Goal: Transaction & Acquisition: Book appointment/travel/reservation

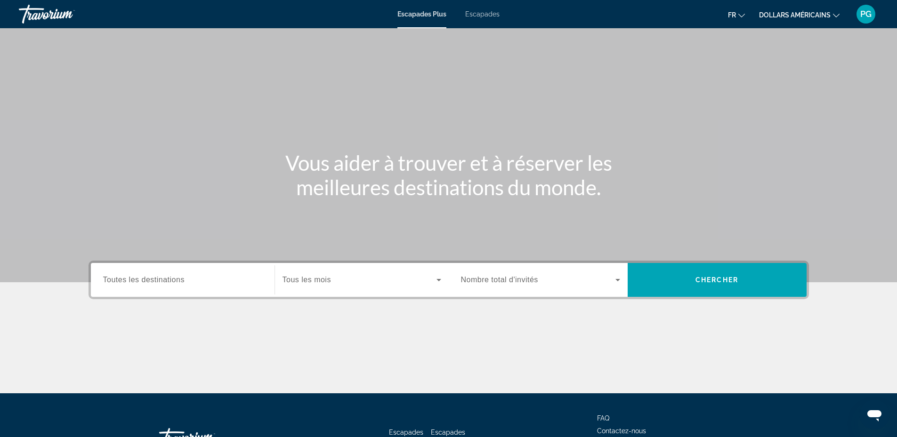
click at [329, 278] on span "Tous les mois" at bounding box center [306, 280] width 48 height 8
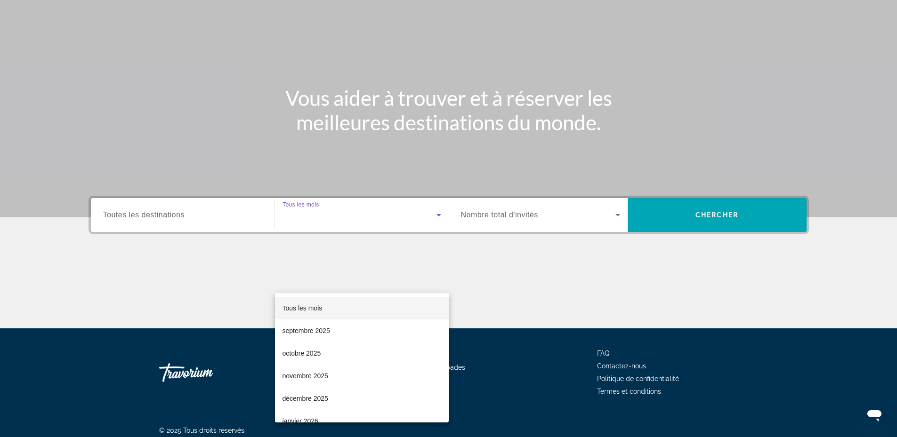
scroll to position [72, 0]
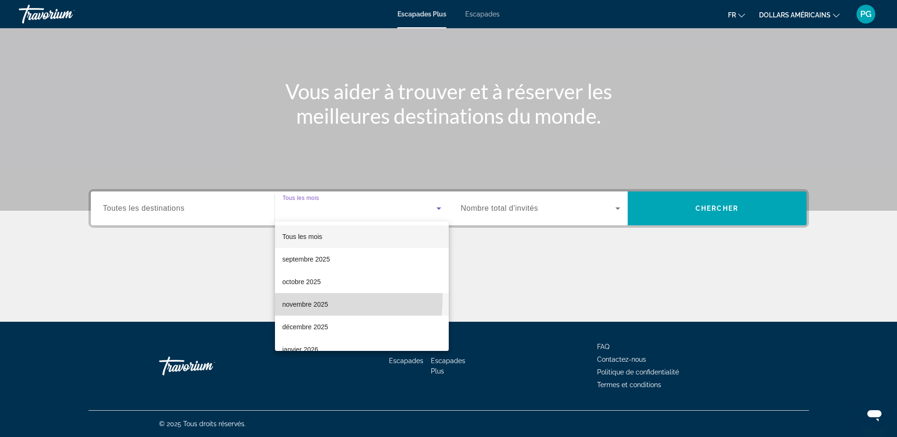
click at [298, 298] on mat-option "novembre 2025" at bounding box center [362, 304] width 174 height 23
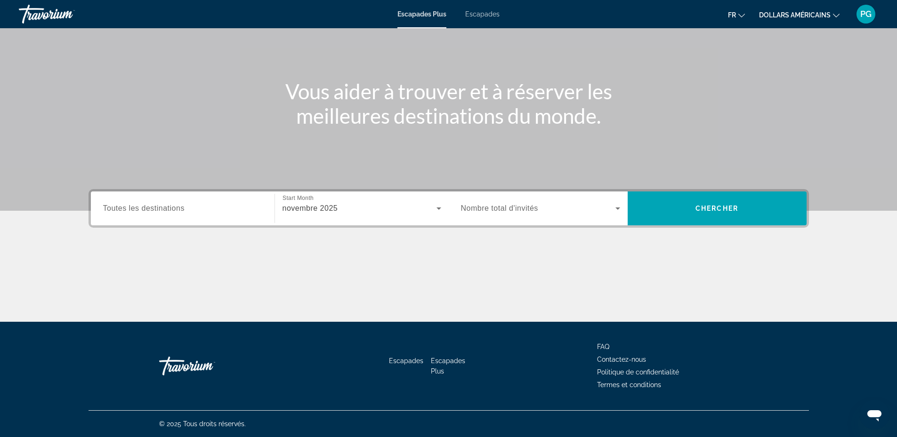
click at [480, 204] on span "Nombre total d'invités" at bounding box center [499, 208] width 77 height 8
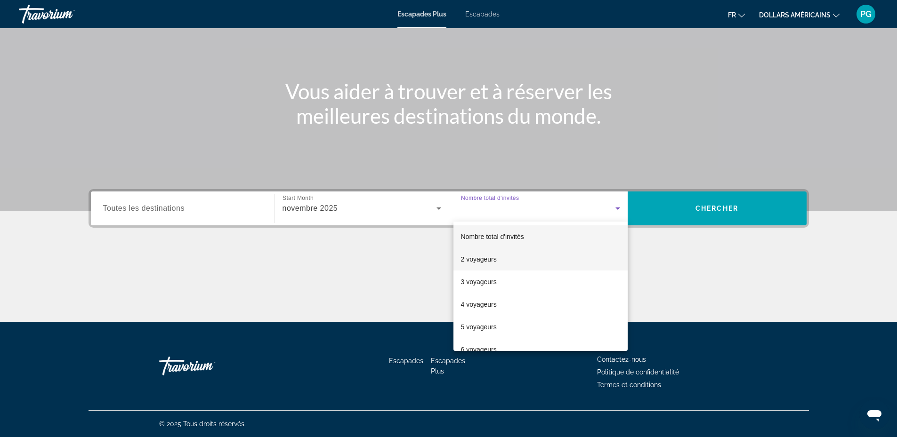
click at [485, 260] on font "2 voyageurs" at bounding box center [479, 260] width 36 height 8
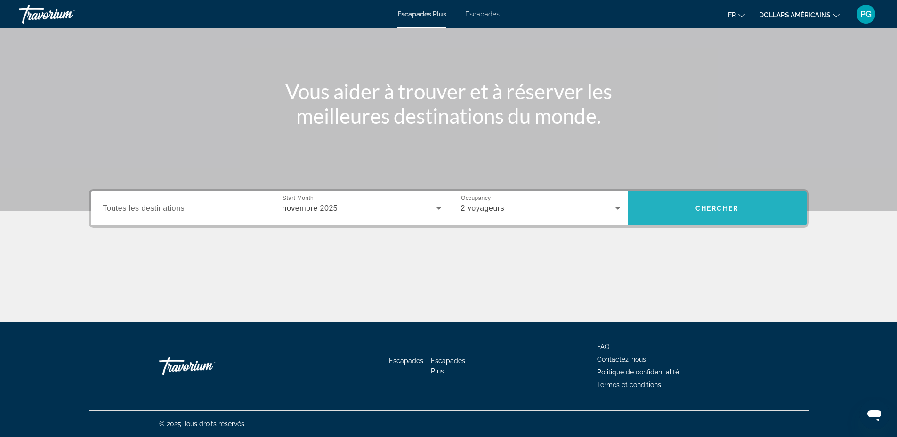
click at [722, 203] on span "Widget de recherche" at bounding box center [717, 208] width 179 height 23
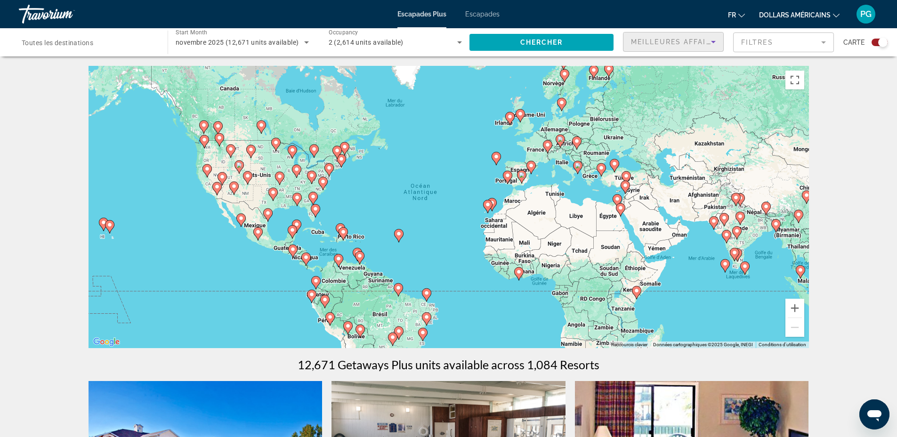
click at [677, 41] on span "Meilleures affaires" at bounding box center [676, 42] width 90 height 8
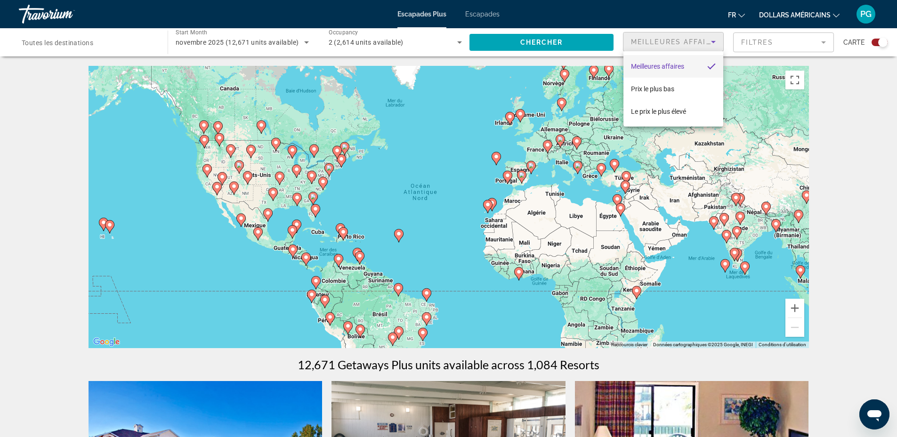
click at [678, 40] on div at bounding box center [448, 218] width 897 height 437
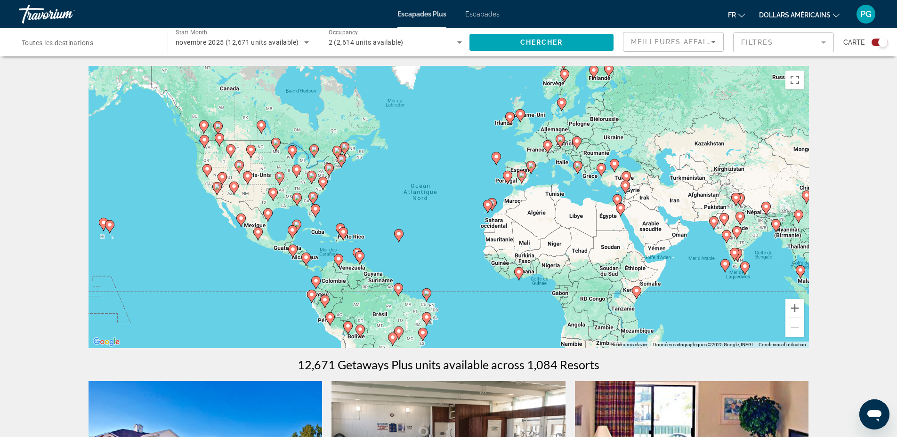
click at [779, 41] on mat-form-field "Filtres" at bounding box center [783, 42] width 101 height 20
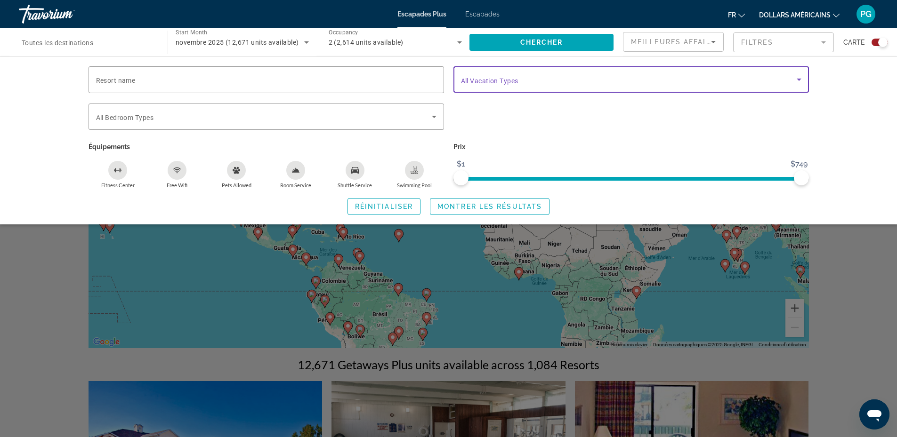
click at [528, 81] on span "Search widget" at bounding box center [629, 79] width 336 height 11
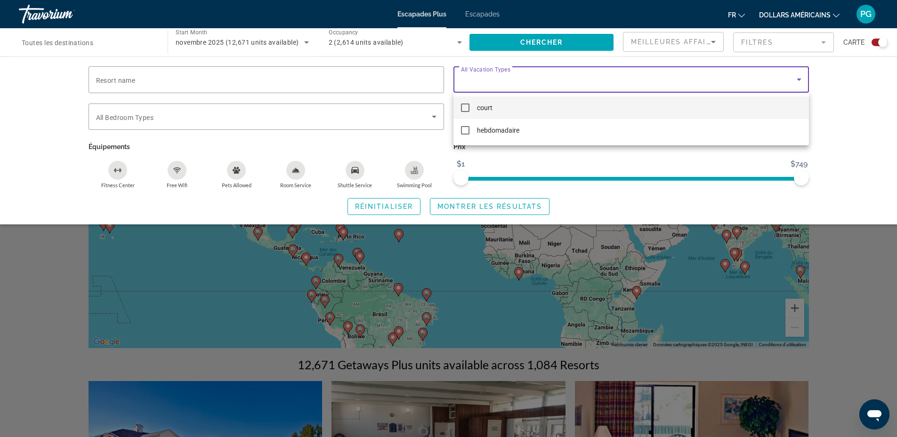
click at [833, 89] on div at bounding box center [448, 218] width 897 height 437
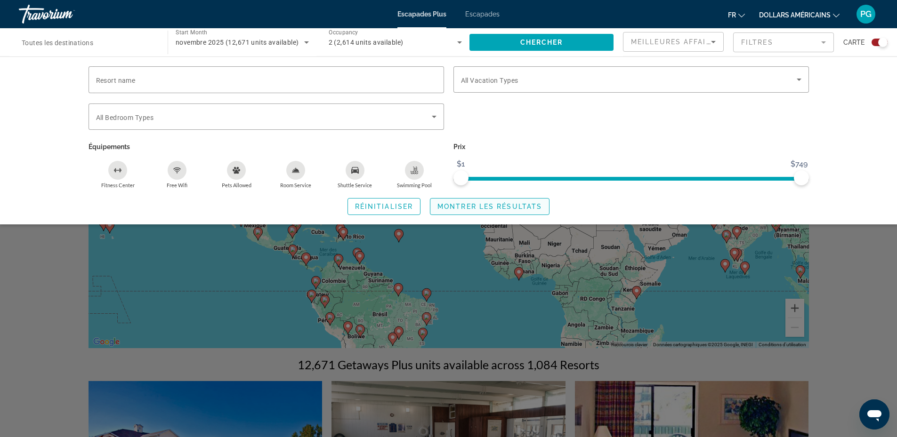
click at [529, 210] on button "Montrer les résultats" at bounding box center [490, 206] width 120 height 17
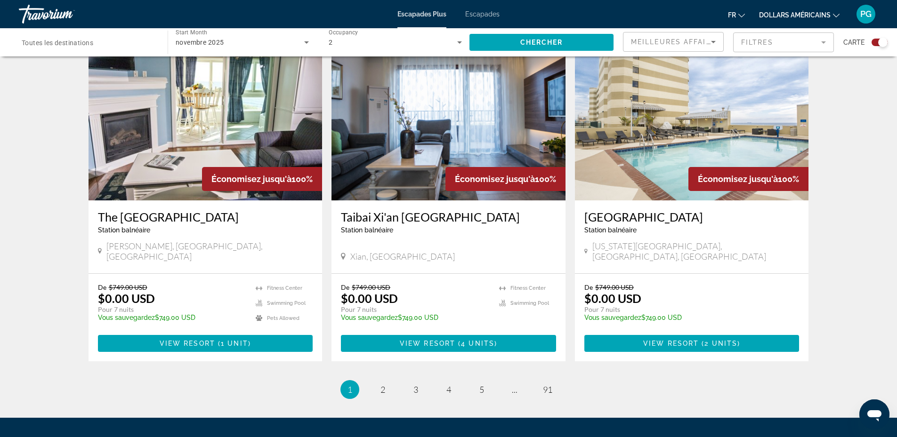
scroll to position [1392, 0]
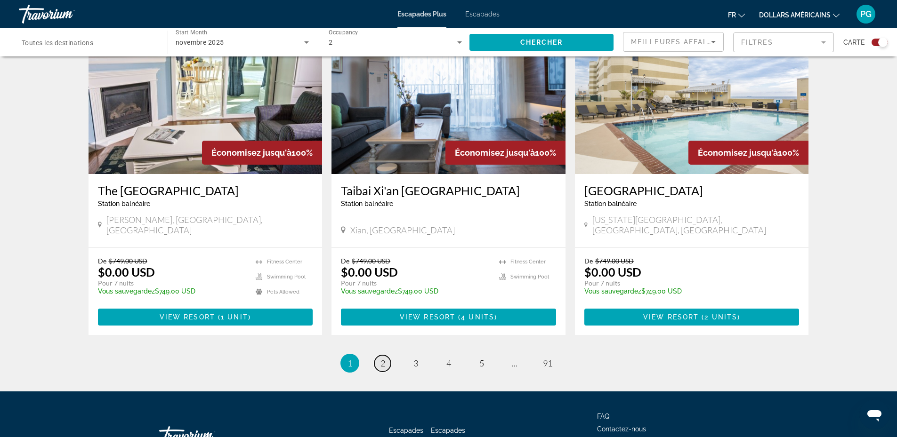
click at [378, 355] on link "page 2" at bounding box center [382, 363] width 16 height 16
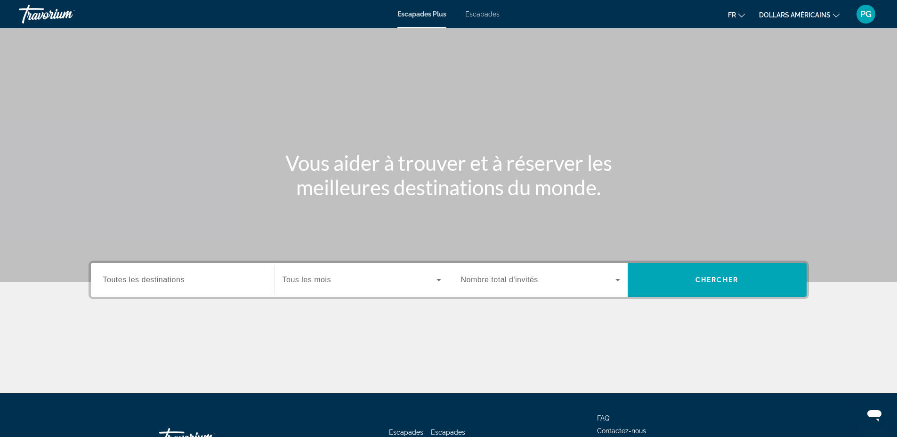
click at [311, 282] on span "Tous les mois" at bounding box center [306, 280] width 48 height 8
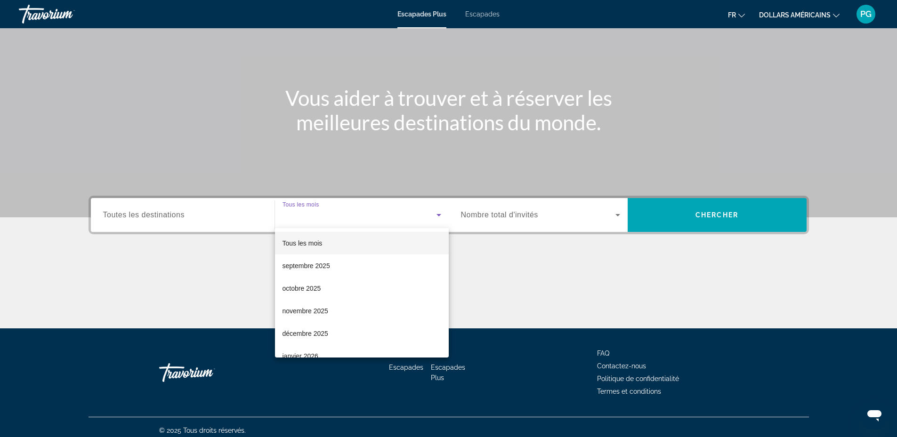
scroll to position [72, 0]
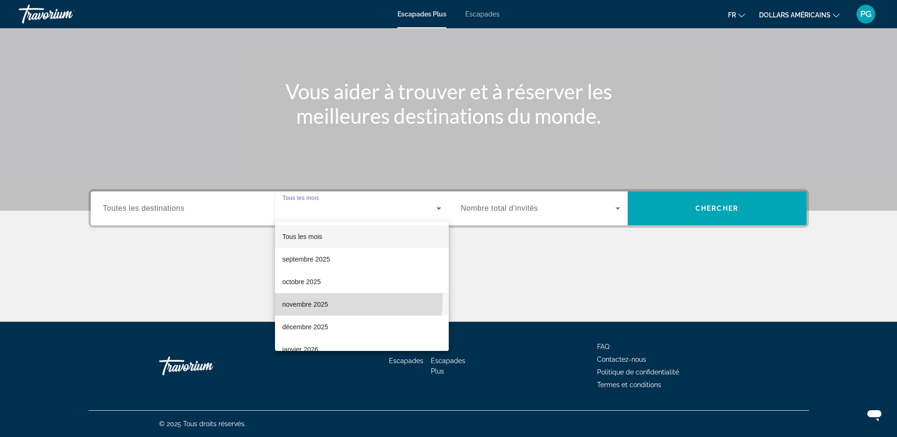
click at [304, 299] on span "novembre 2025" at bounding box center [305, 304] width 46 height 11
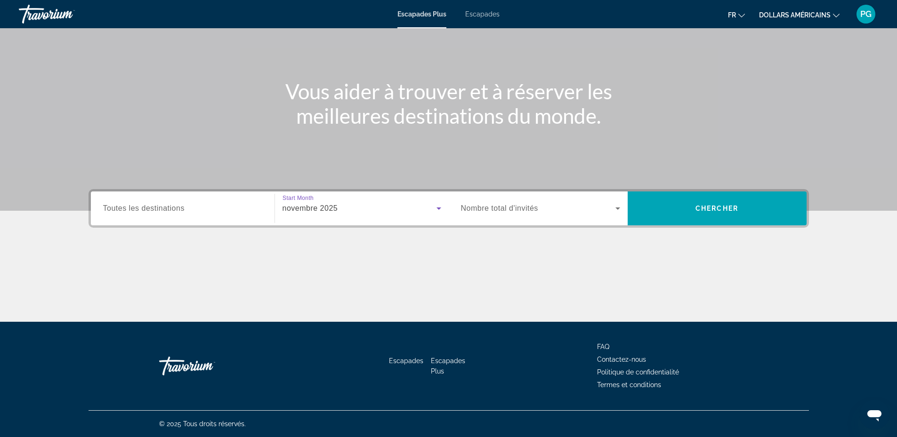
click at [511, 212] on label "Occupancy Nombre total d'invités" at bounding box center [499, 208] width 77 height 8
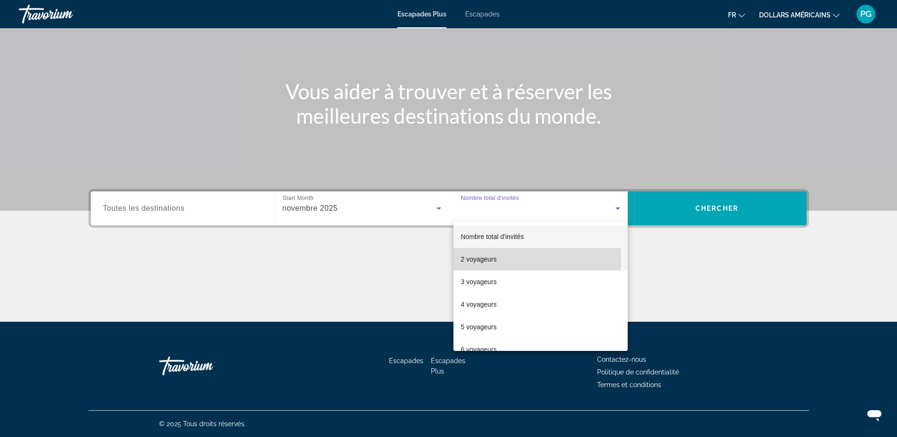
click at [486, 261] on font "2 voyageurs" at bounding box center [479, 260] width 36 height 8
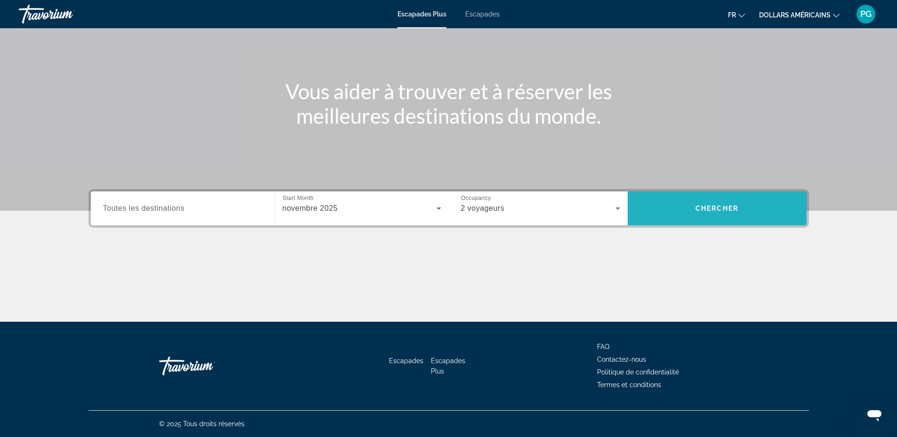
click at [725, 209] on span "Chercher" at bounding box center [716, 209] width 43 height 8
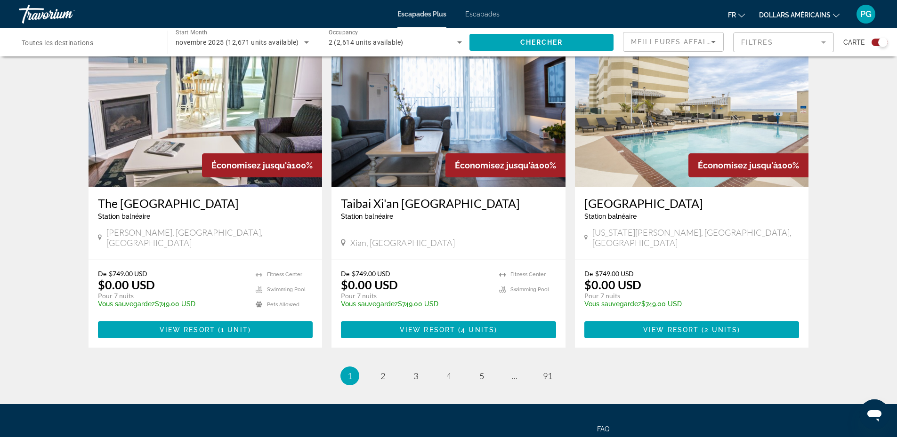
scroll to position [1367, 0]
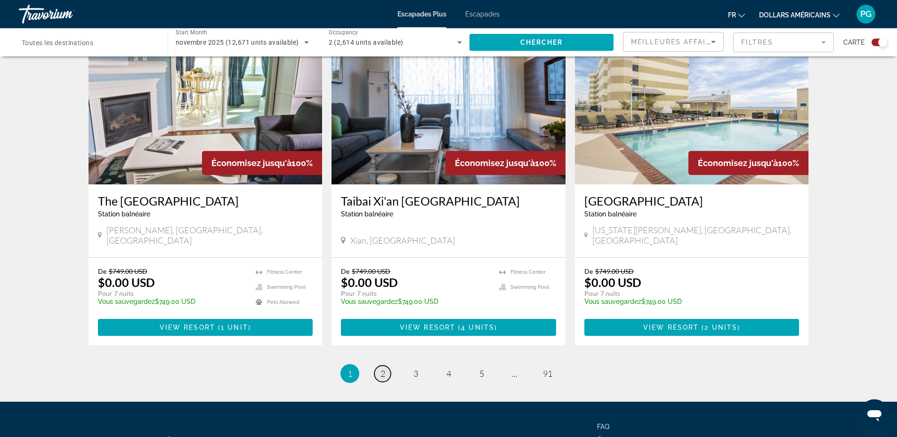
click at [382, 366] on link "page 2" at bounding box center [382, 374] width 16 height 16
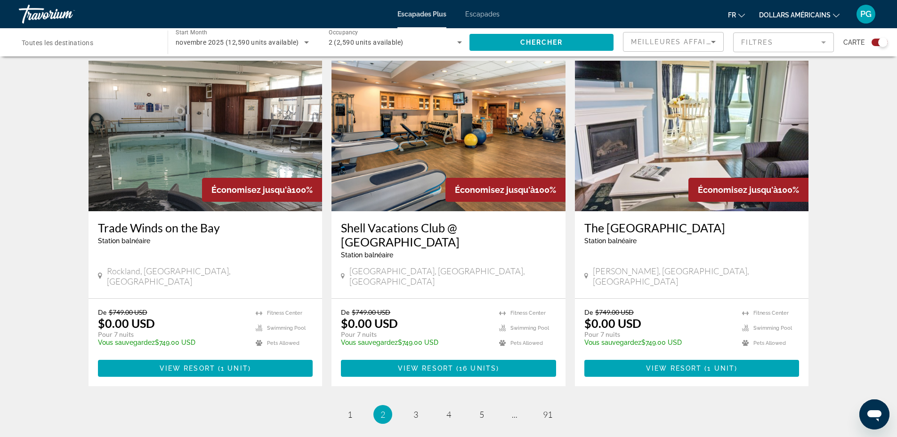
scroll to position [1351, 0]
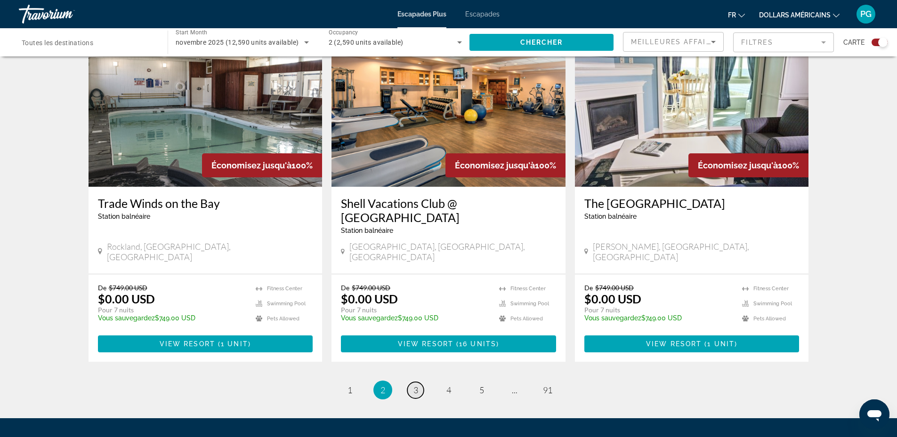
click at [414, 385] on span "3" at bounding box center [415, 390] width 5 height 10
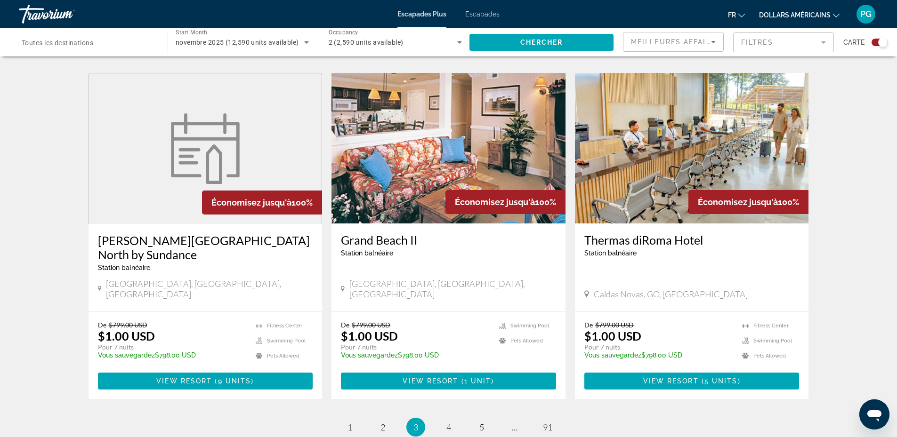
scroll to position [1334, 0]
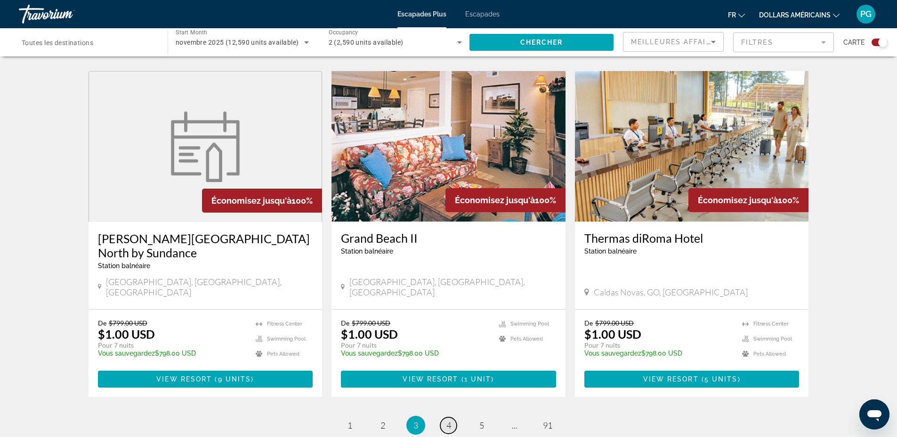
click at [449, 420] on span "4" at bounding box center [448, 425] width 5 height 10
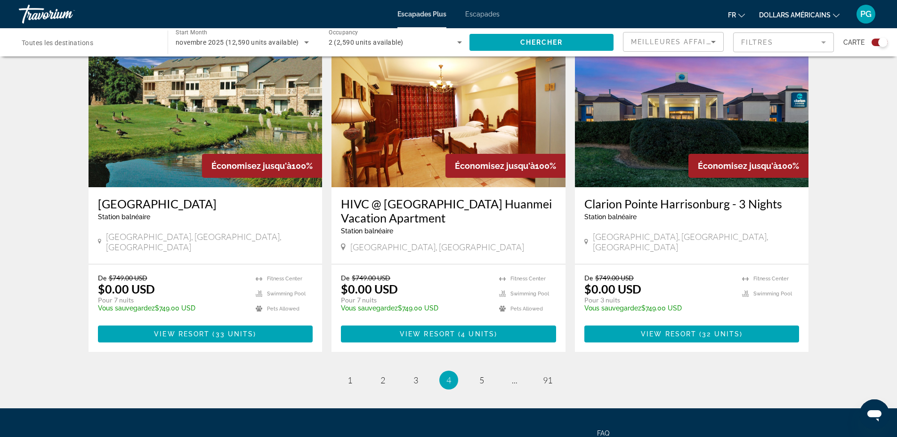
scroll to position [1420, 0]
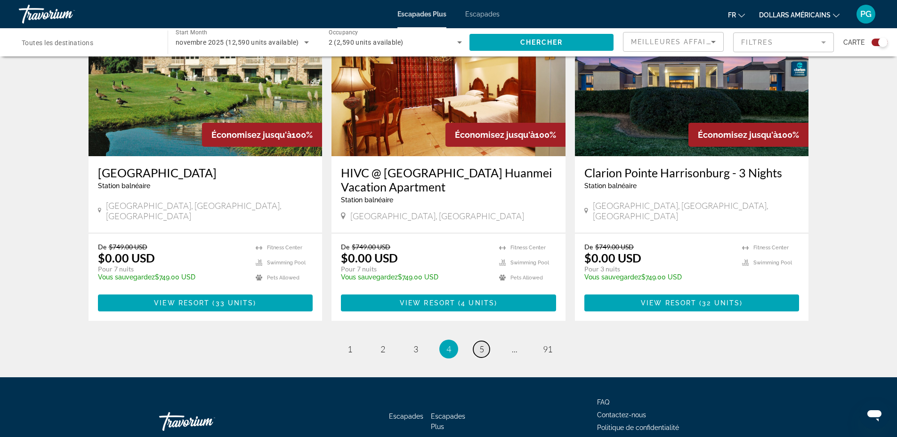
click at [482, 344] on span "5" at bounding box center [481, 349] width 5 height 10
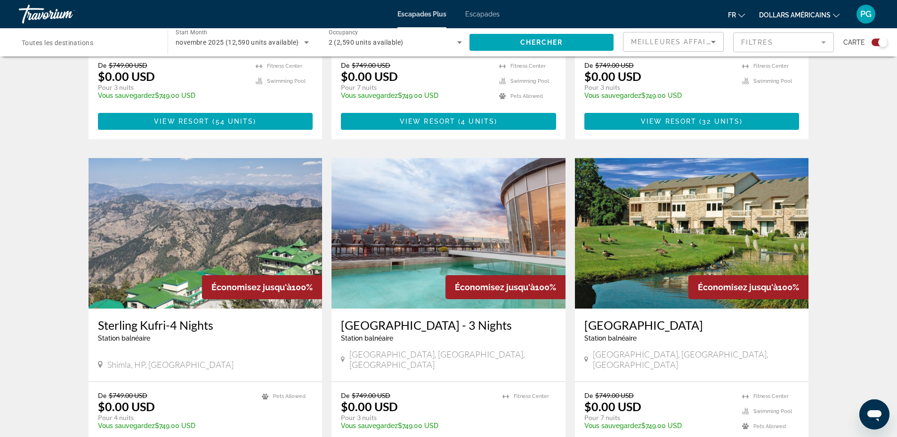
scroll to position [559, 0]
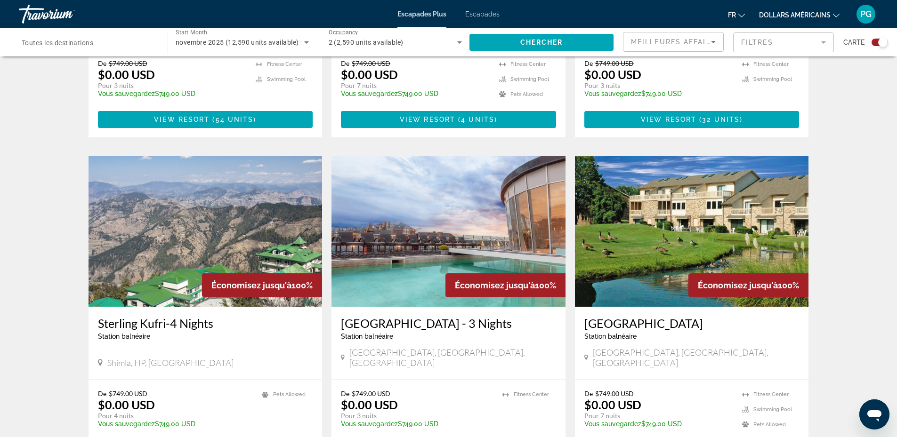
click at [758, 40] on mat-form-field "Filtres" at bounding box center [783, 42] width 101 height 20
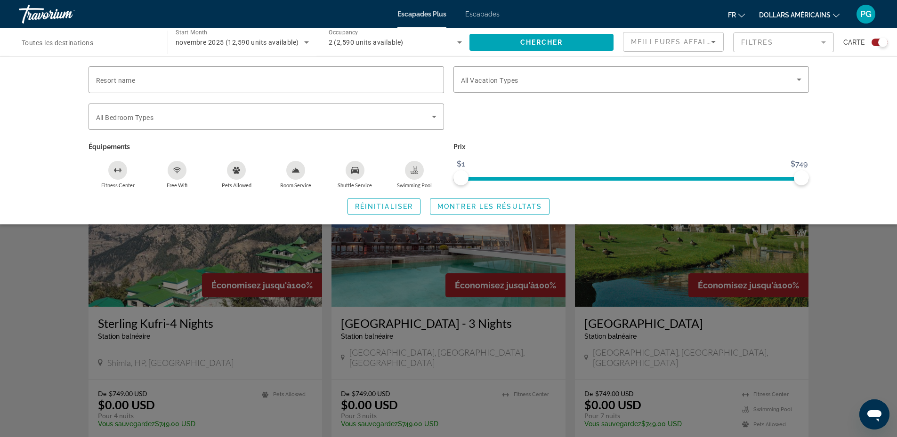
scroll to position [340, 0]
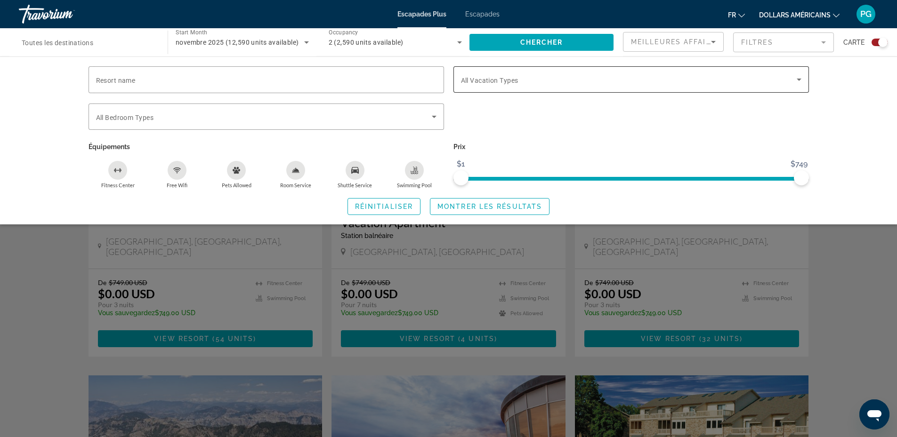
click at [508, 83] on span "All Vacation Types" at bounding box center [489, 81] width 57 height 8
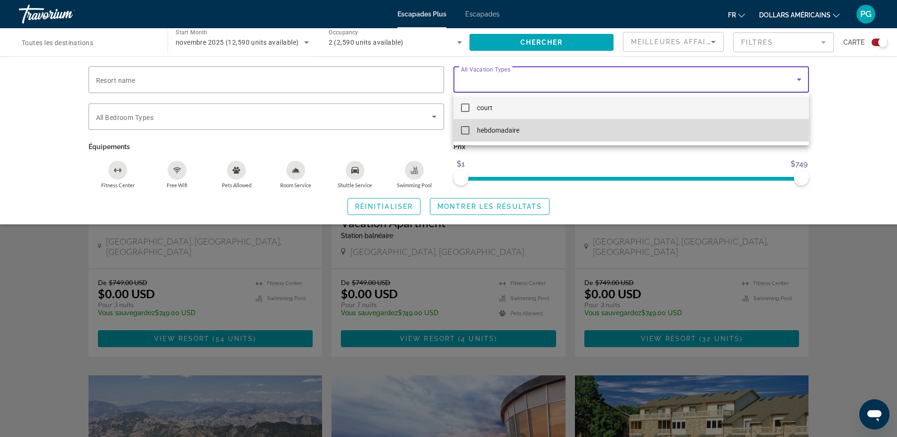
click at [496, 129] on font "hebdomadaire" at bounding box center [498, 131] width 42 height 8
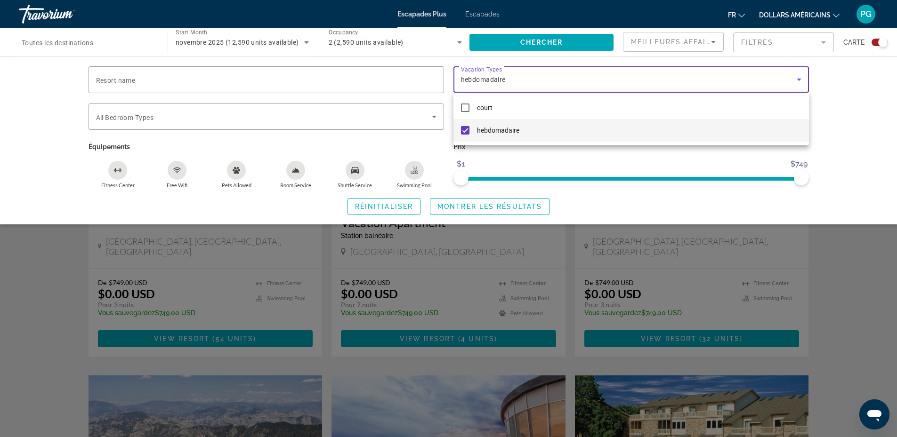
click at [850, 123] on div at bounding box center [448, 218] width 897 height 437
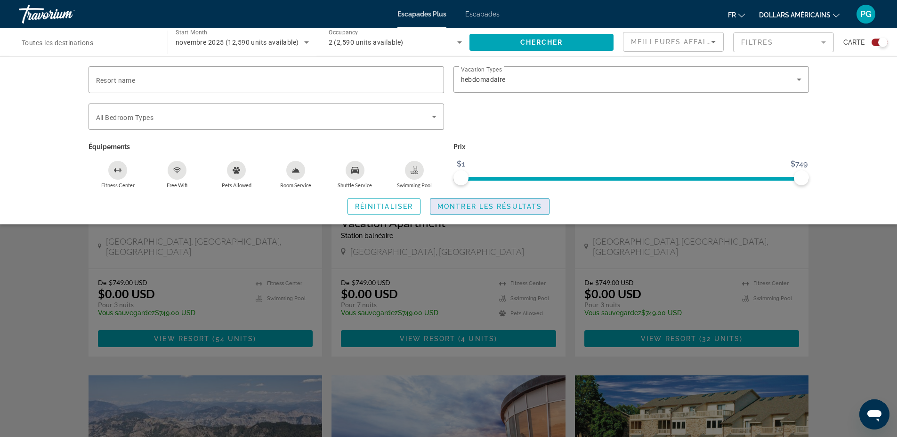
click at [485, 201] on span "Search widget" at bounding box center [489, 206] width 119 height 23
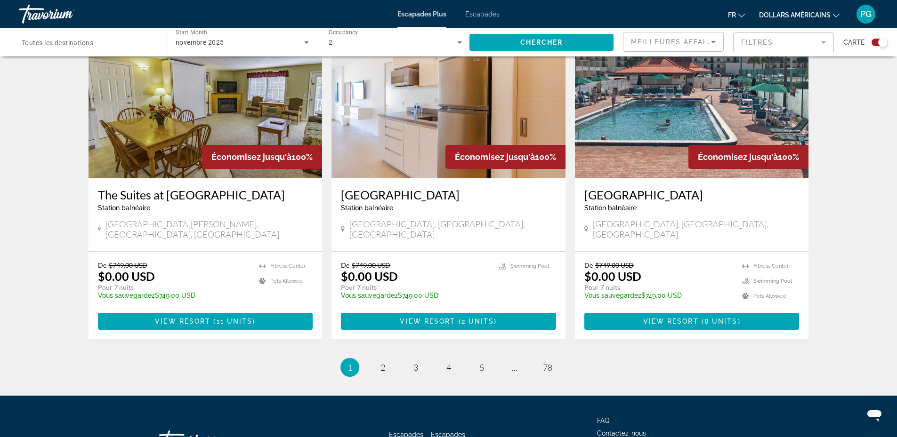
scroll to position [1353, 0]
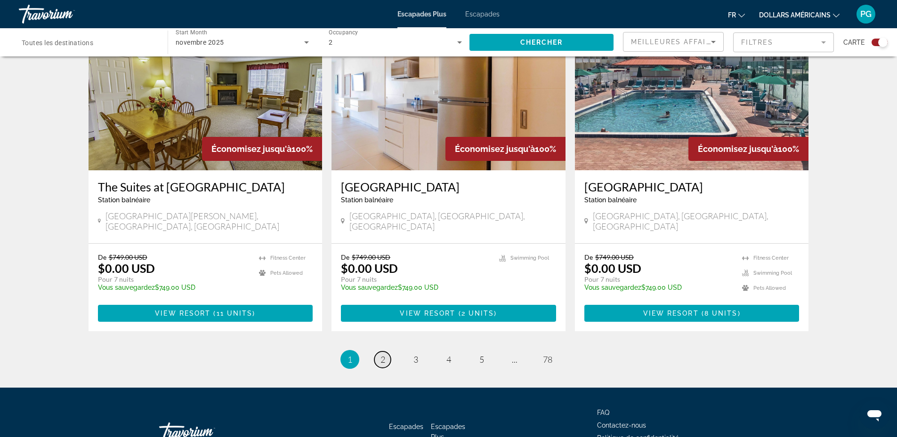
click at [381, 355] on span "2" at bounding box center [382, 360] width 5 height 10
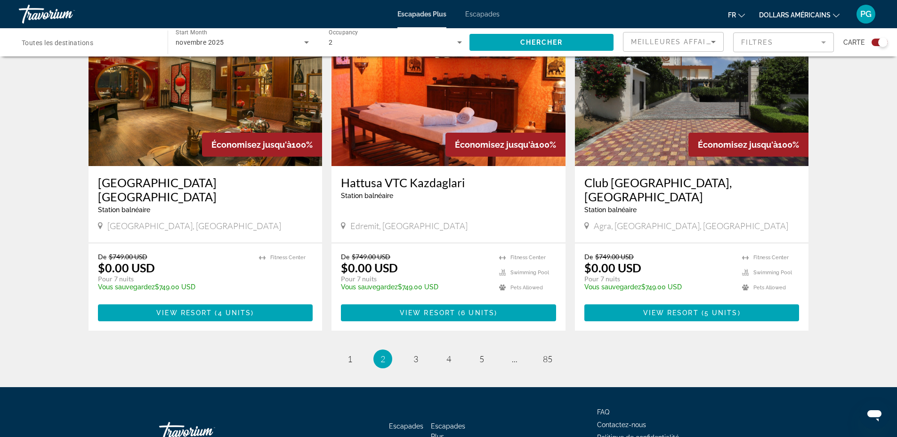
scroll to position [1392, 0]
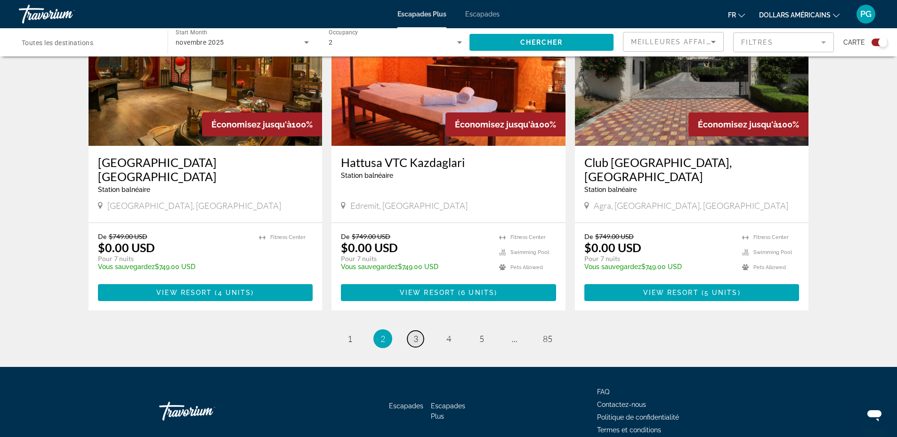
click at [414, 334] on span "3" at bounding box center [415, 339] width 5 height 10
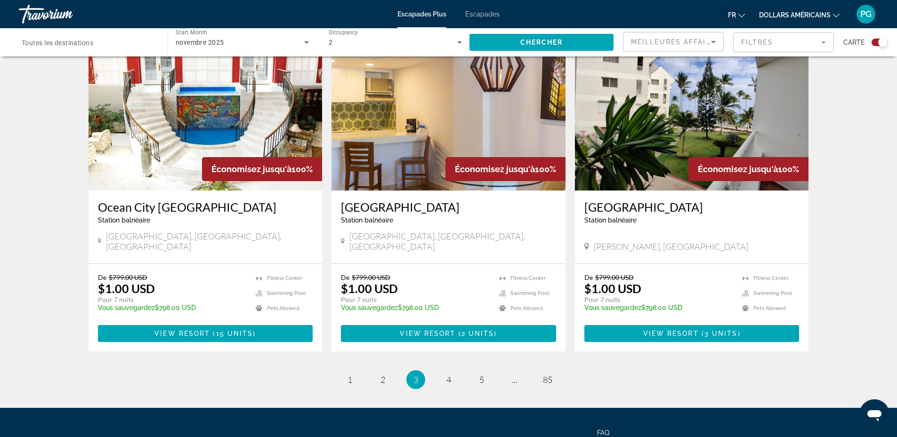
scroll to position [1335, 0]
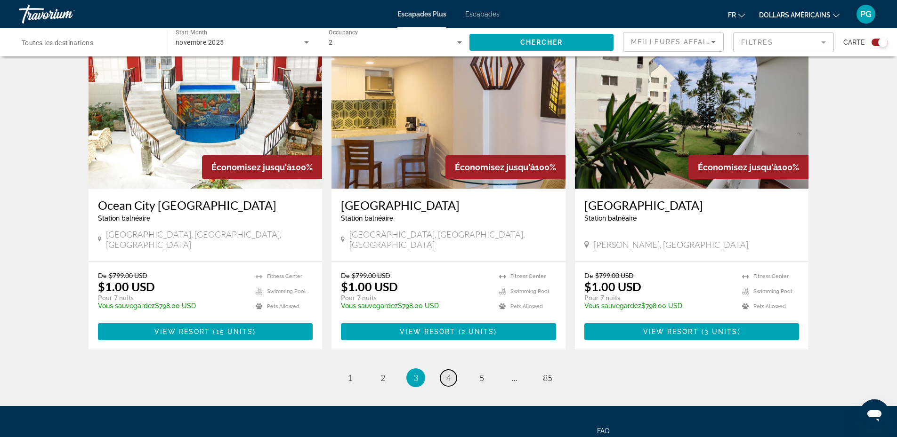
click at [447, 373] on span "4" at bounding box center [448, 378] width 5 height 10
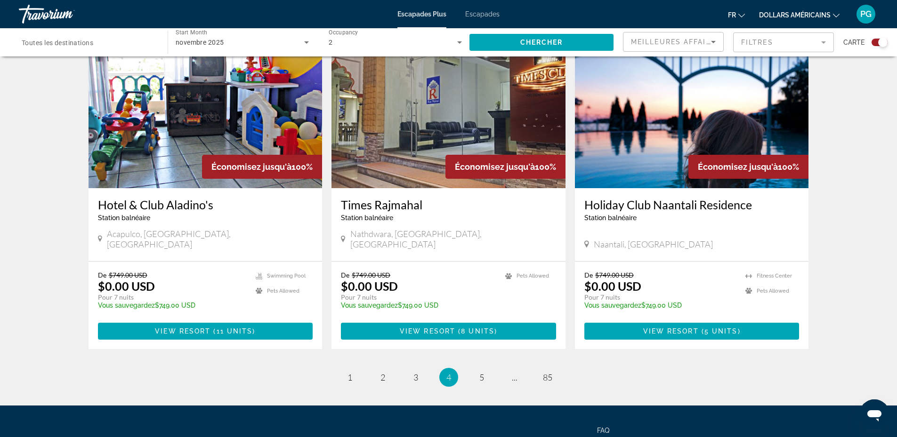
scroll to position [1392, 0]
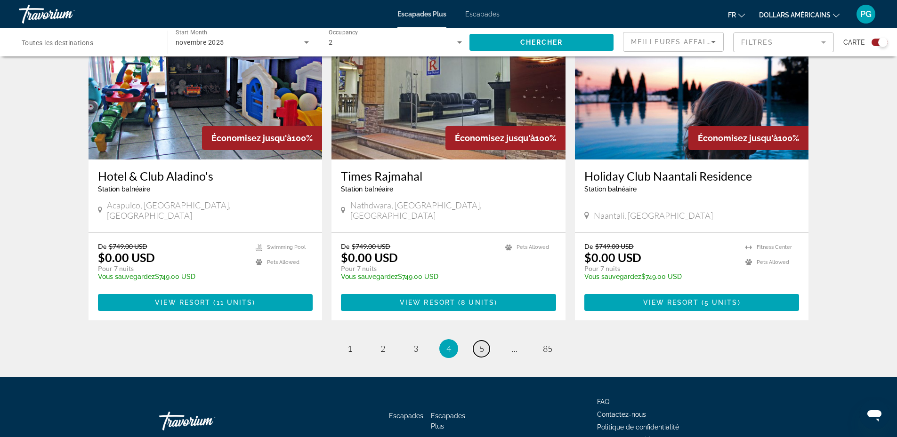
click at [479, 344] on span "5" at bounding box center [481, 349] width 5 height 10
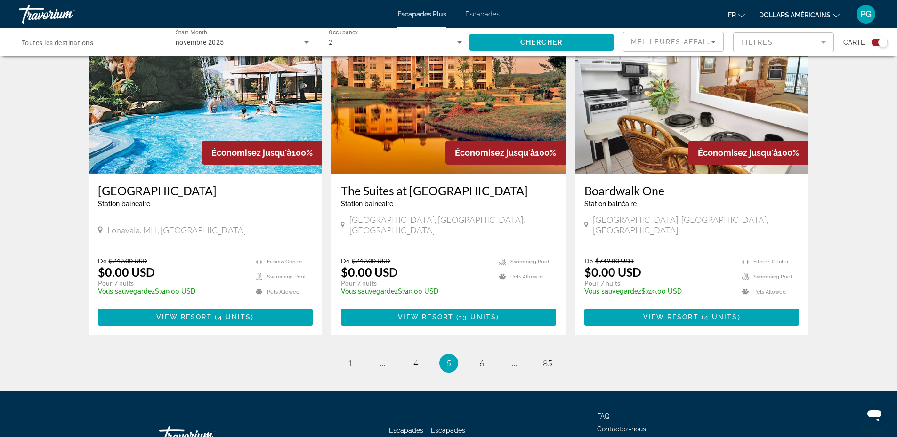
scroll to position [1392, 0]
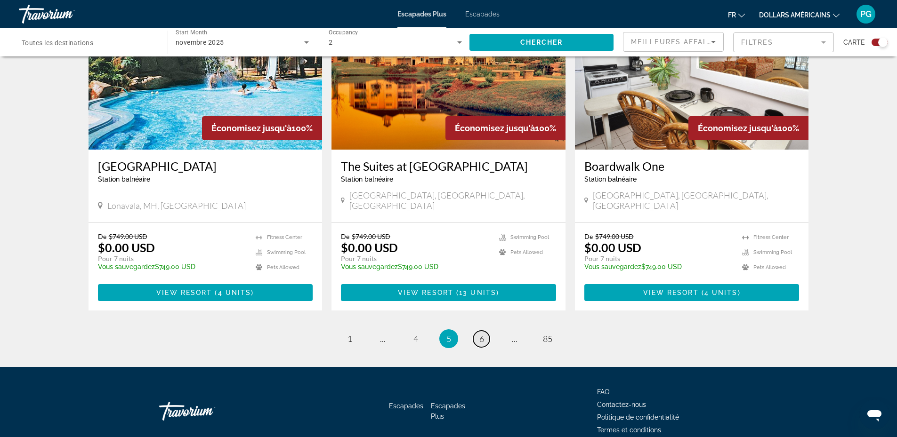
click at [480, 334] on span "6" at bounding box center [481, 339] width 5 height 10
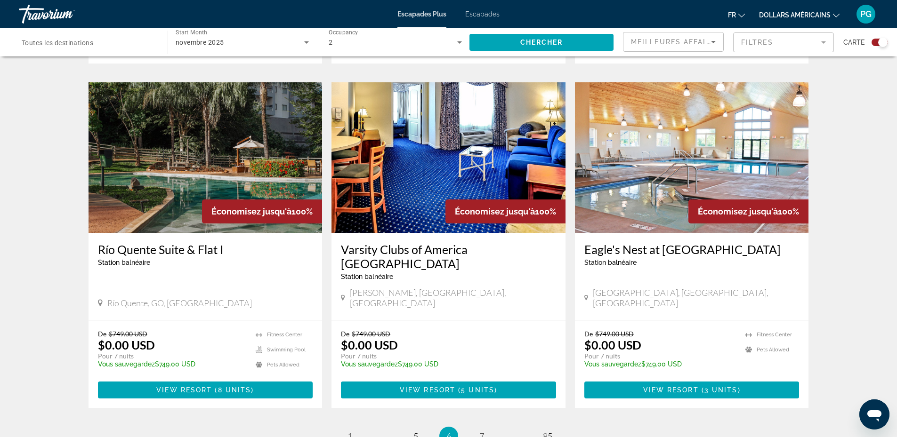
scroll to position [1378, 0]
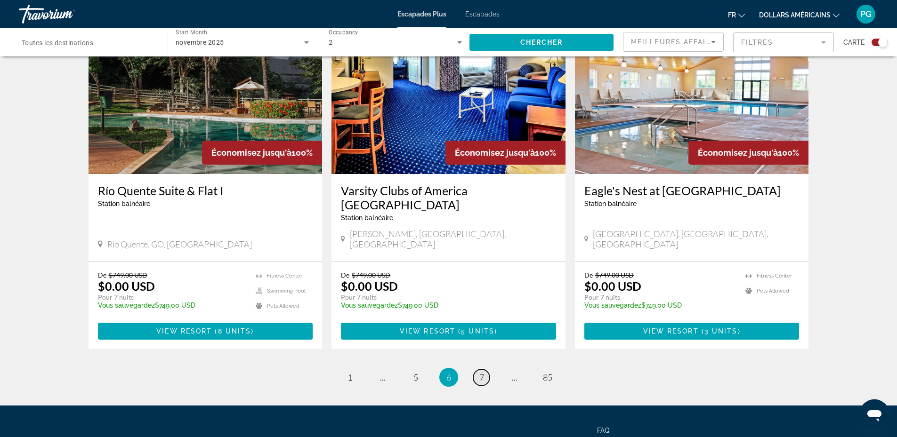
click at [479, 372] on span "7" at bounding box center [481, 377] width 5 height 10
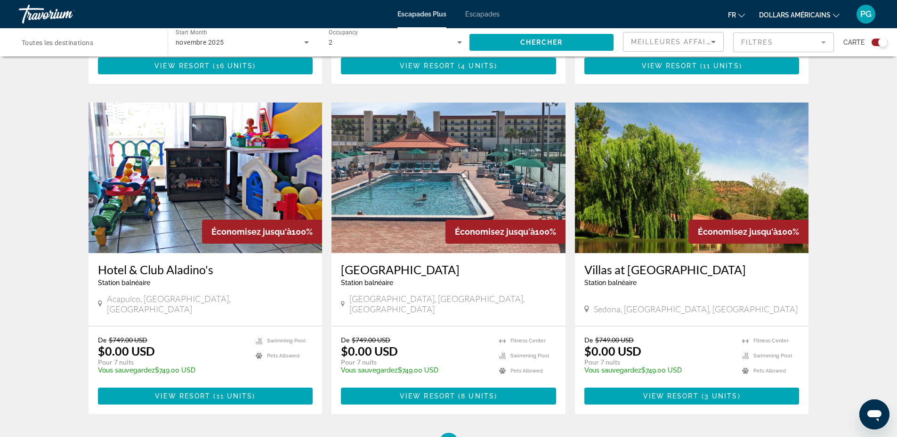
scroll to position [1276, 0]
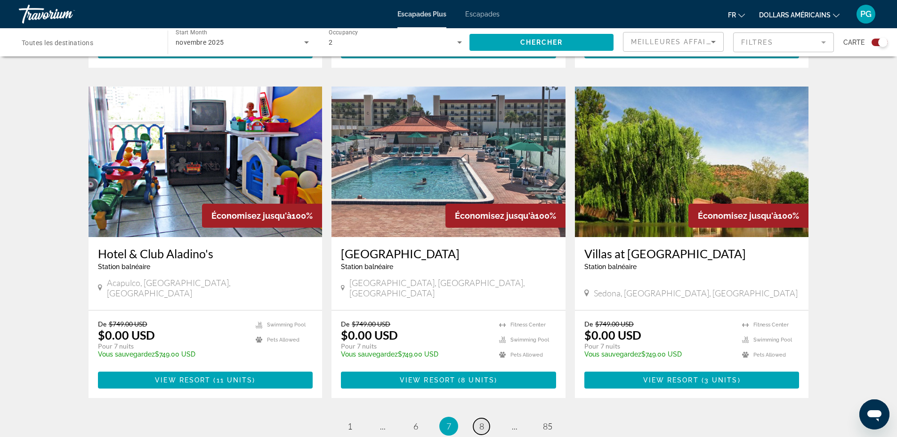
click at [481, 421] on span "8" at bounding box center [481, 426] width 5 height 10
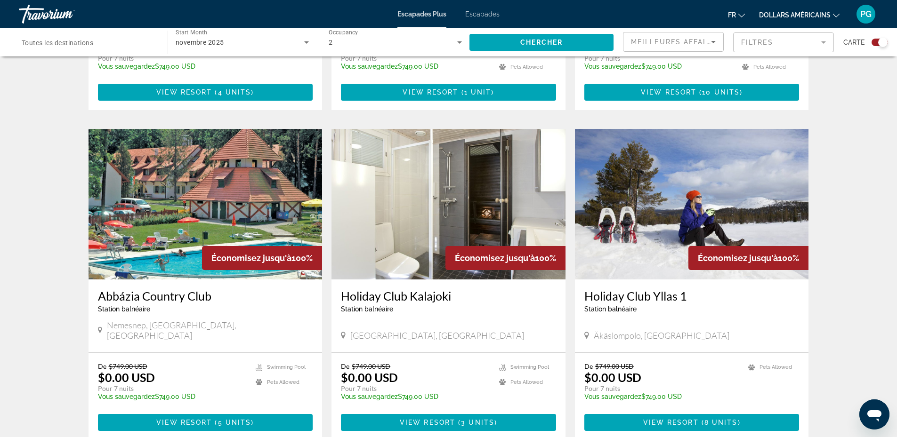
scroll to position [1270, 0]
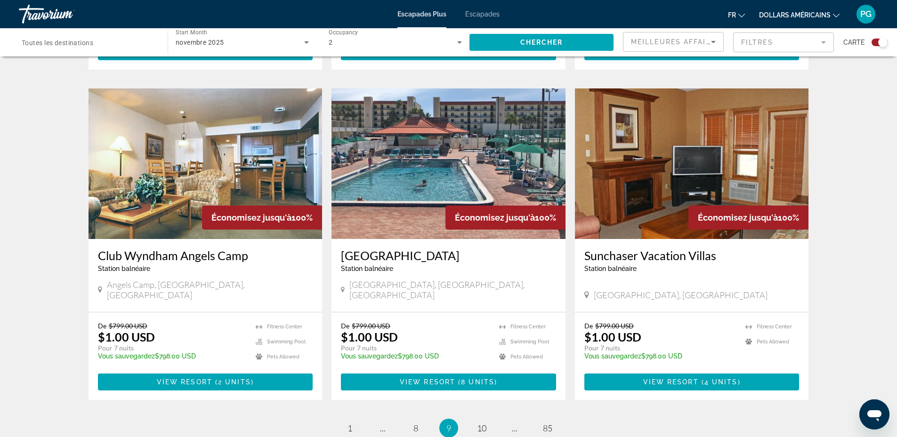
scroll to position [1300, 0]
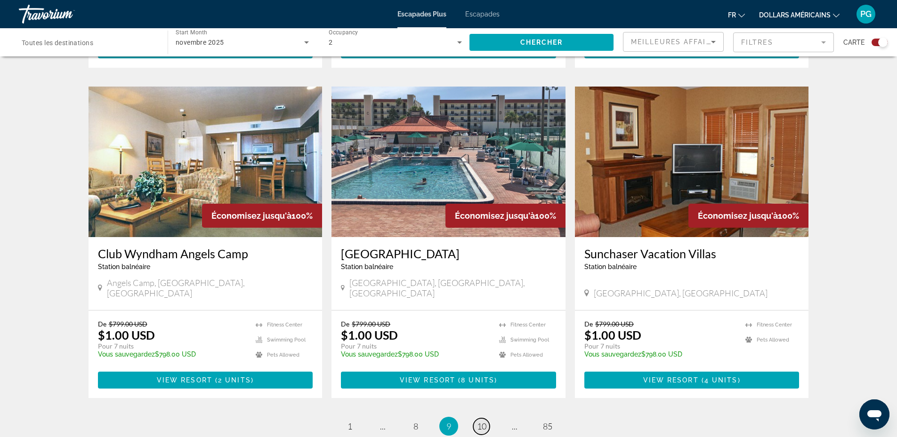
click at [483, 421] on span "10" at bounding box center [481, 426] width 9 height 10
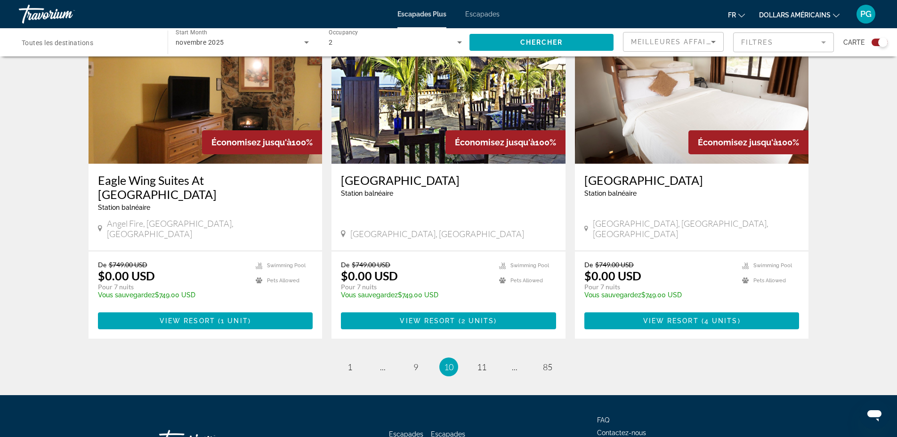
scroll to position [1378, 0]
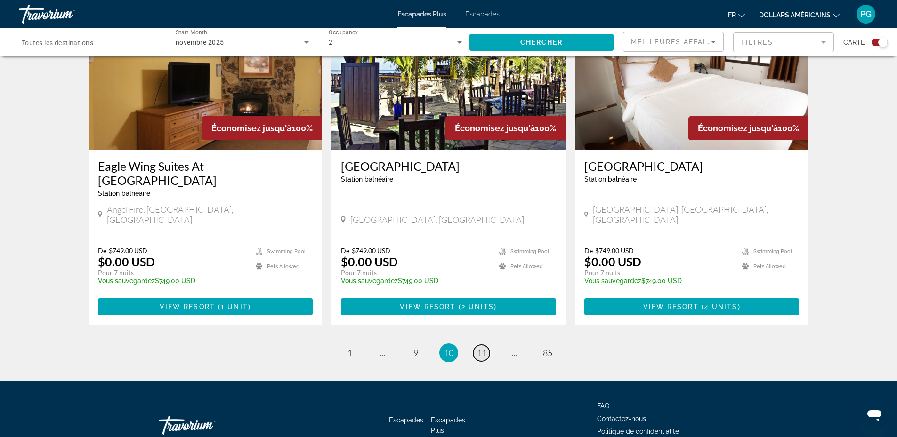
click at [481, 348] on span "11" at bounding box center [481, 353] width 9 height 10
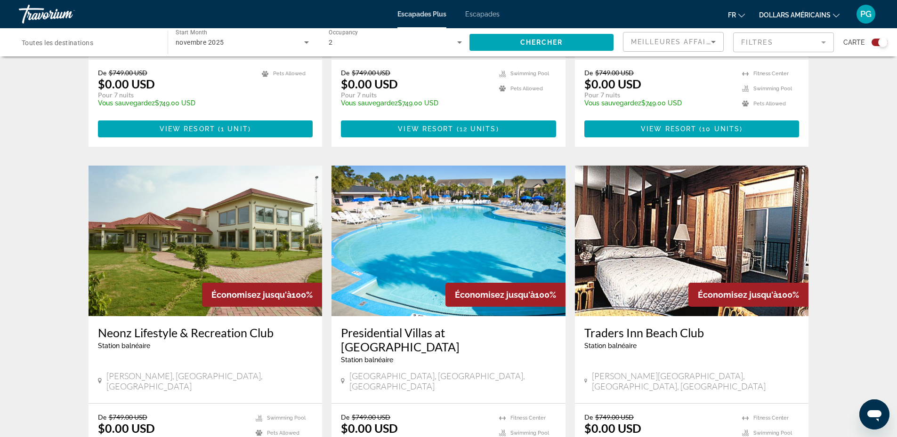
scroll to position [1357, 0]
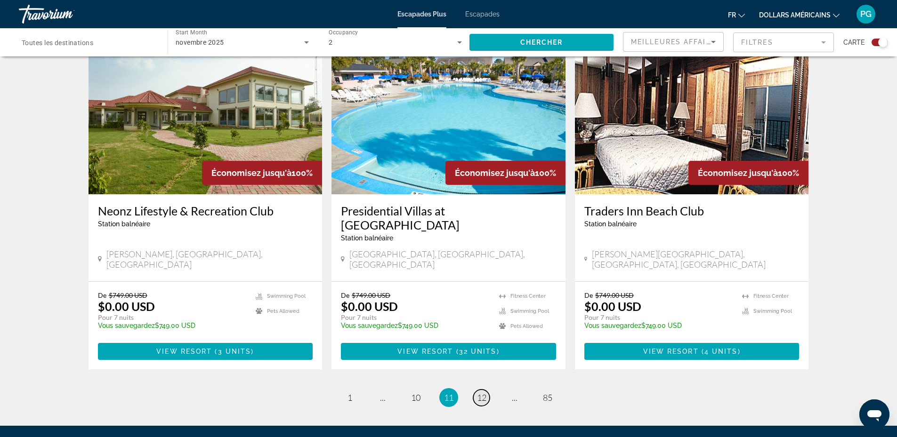
click at [483, 393] on span "12" at bounding box center [481, 398] width 9 height 10
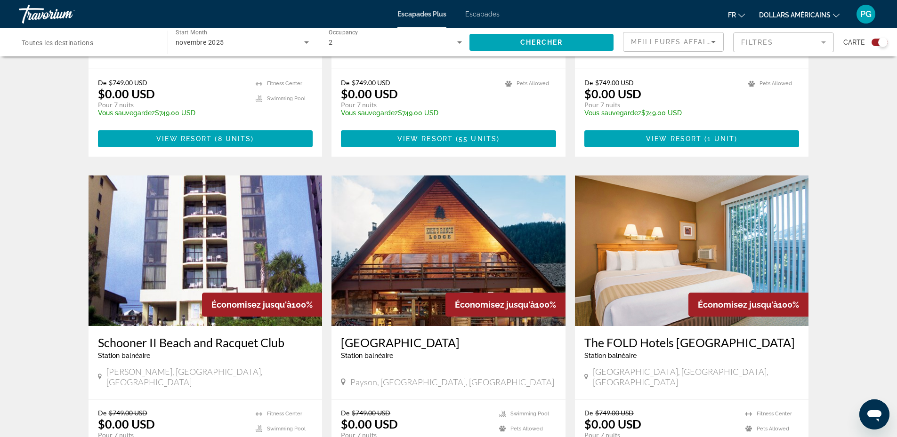
scroll to position [1285, 0]
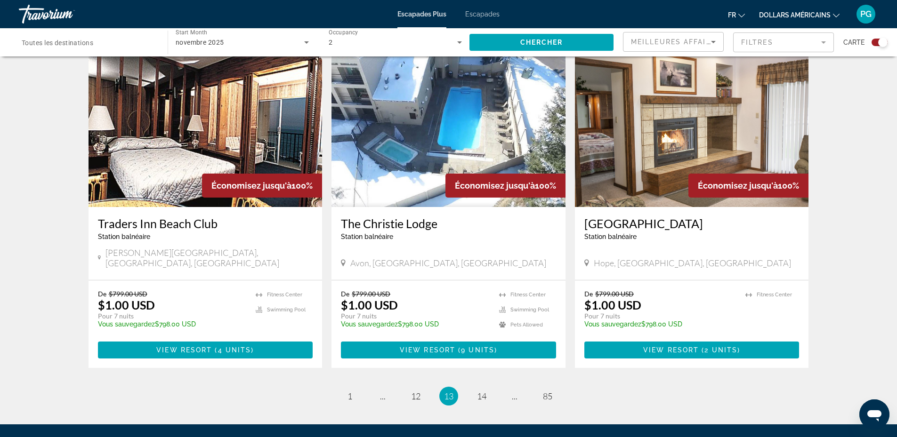
scroll to position [1345, 0]
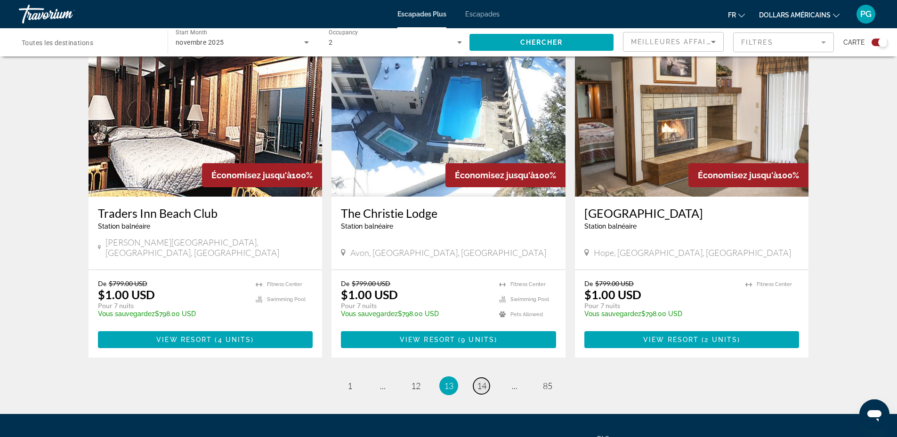
click at [481, 381] on span "14" at bounding box center [481, 386] width 9 height 10
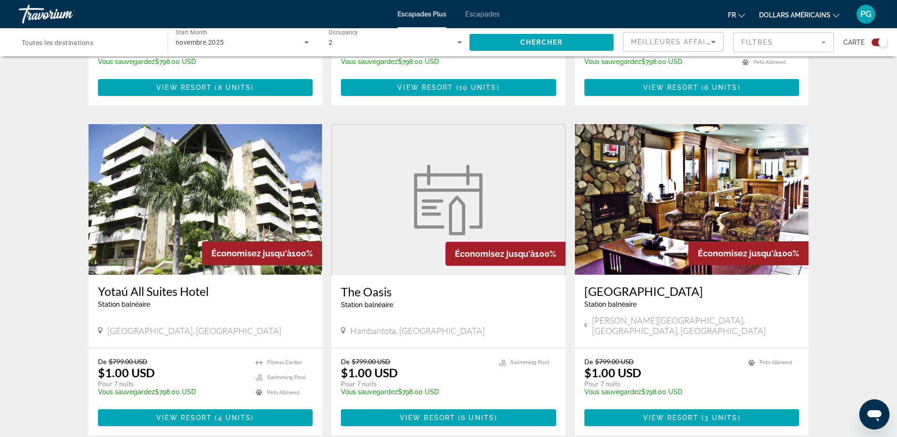
scroll to position [1281, 0]
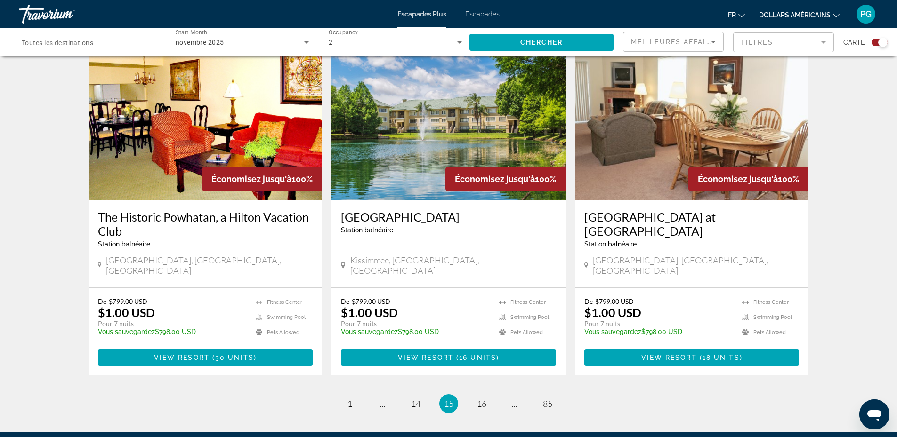
scroll to position [1349, 0]
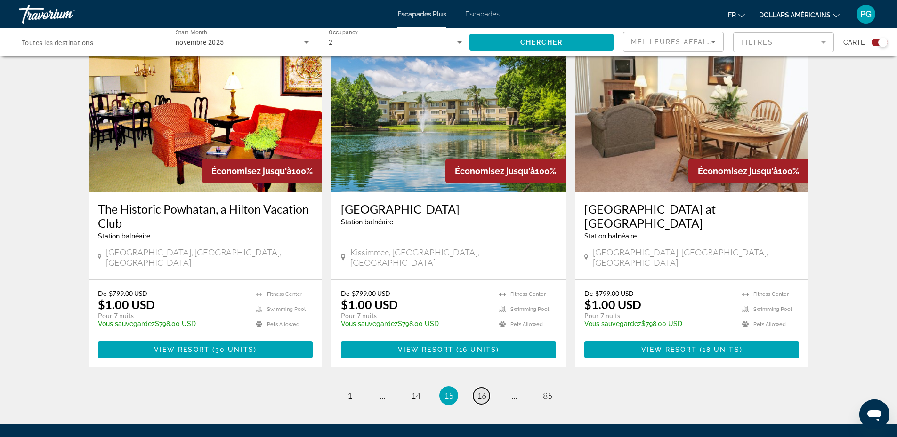
click at [479, 391] on span "16" at bounding box center [481, 396] width 9 height 10
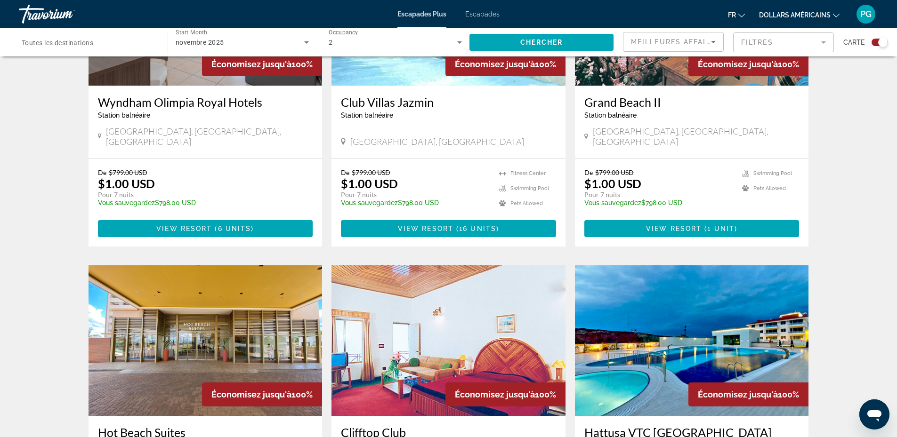
scroll to position [903, 0]
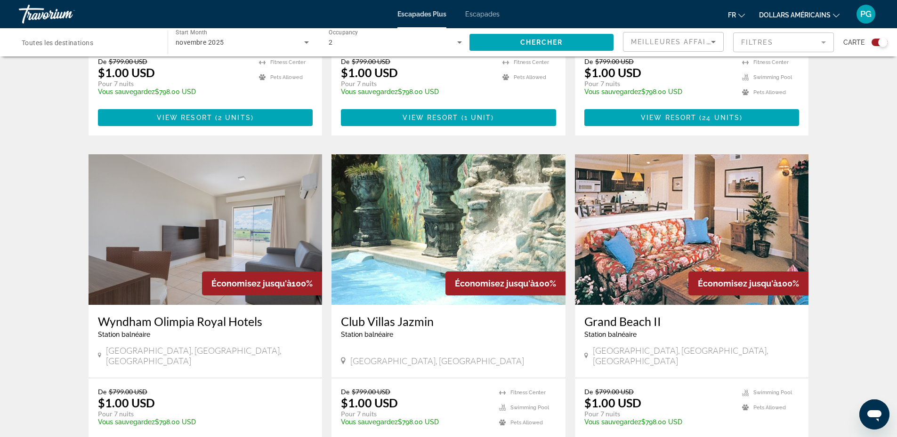
click at [432, 189] on img "Contenu principal" at bounding box center [448, 229] width 234 height 151
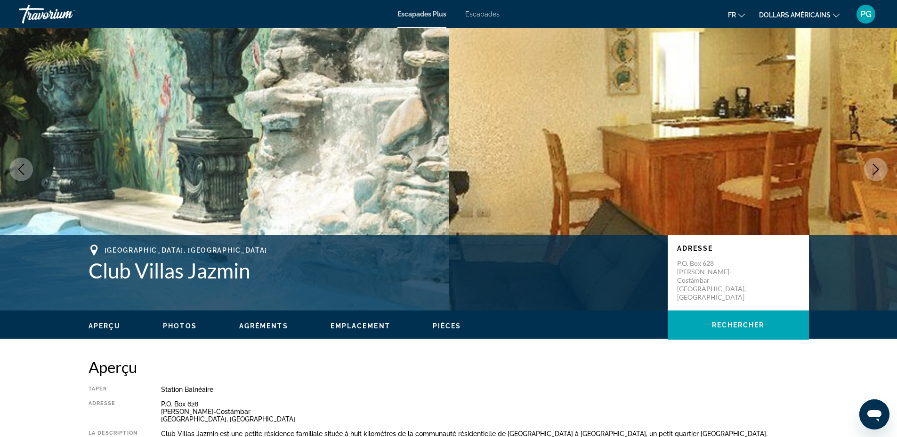
click at [878, 171] on icon "Next image" at bounding box center [875, 169] width 11 height 11
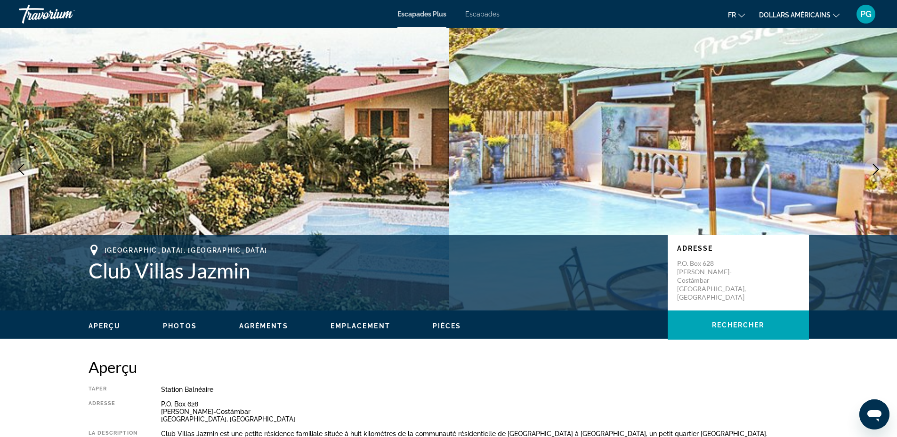
click at [878, 171] on icon "Next image" at bounding box center [875, 169] width 11 height 11
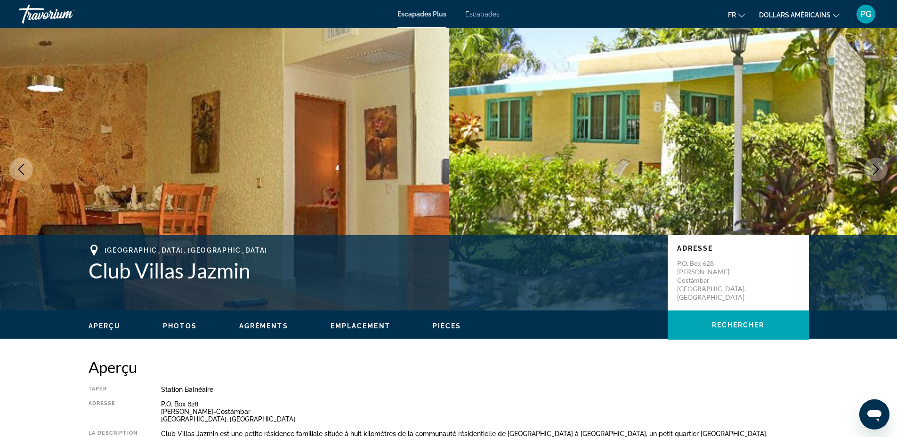
click at [878, 171] on icon "Next image" at bounding box center [875, 169] width 11 height 11
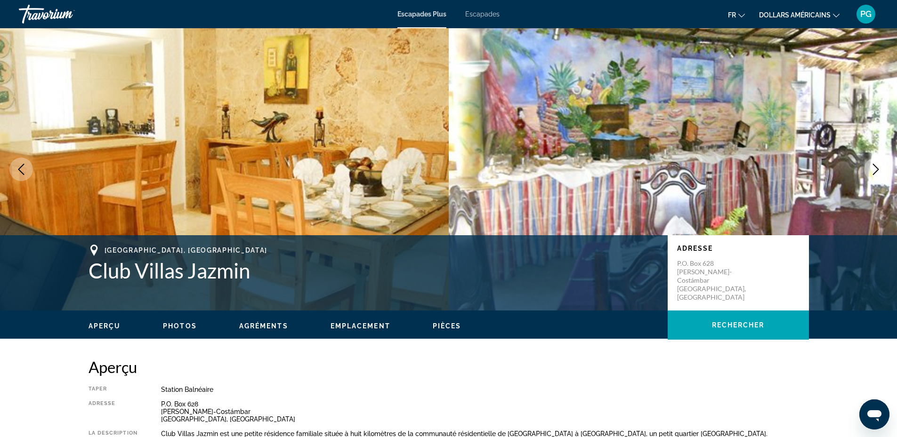
click at [878, 171] on icon "Next image" at bounding box center [875, 169] width 11 height 11
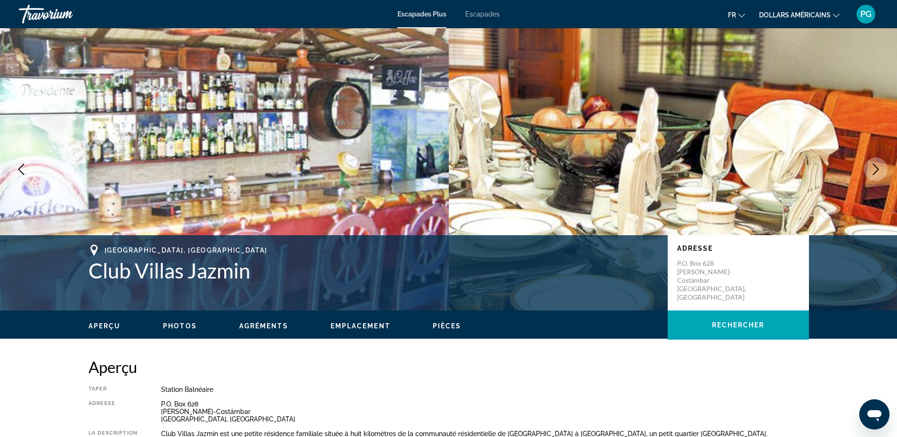
click at [878, 171] on icon "Next image" at bounding box center [875, 169] width 11 height 11
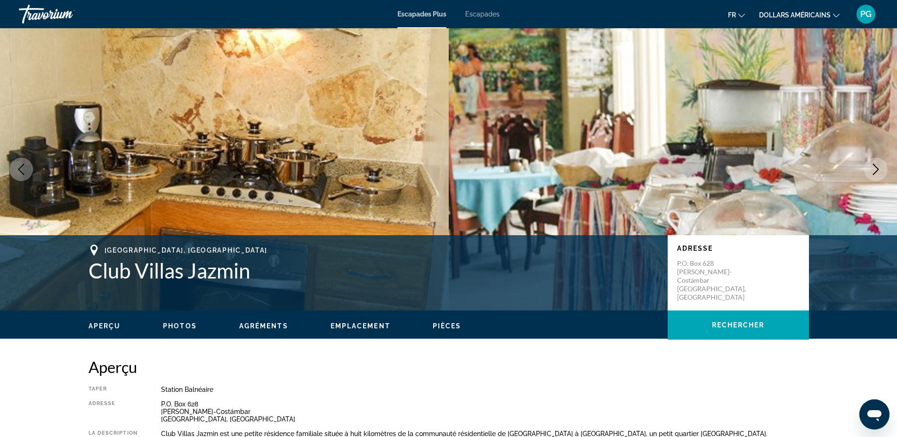
click at [878, 171] on icon "Next image" at bounding box center [875, 169] width 11 height 11
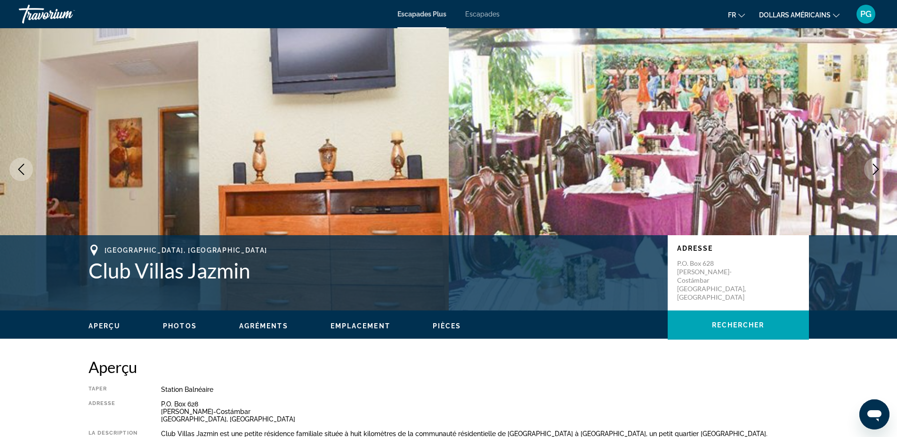
click at [878, 171] on icon "Next image" at bounding box center [875, 169] width 11 height 11
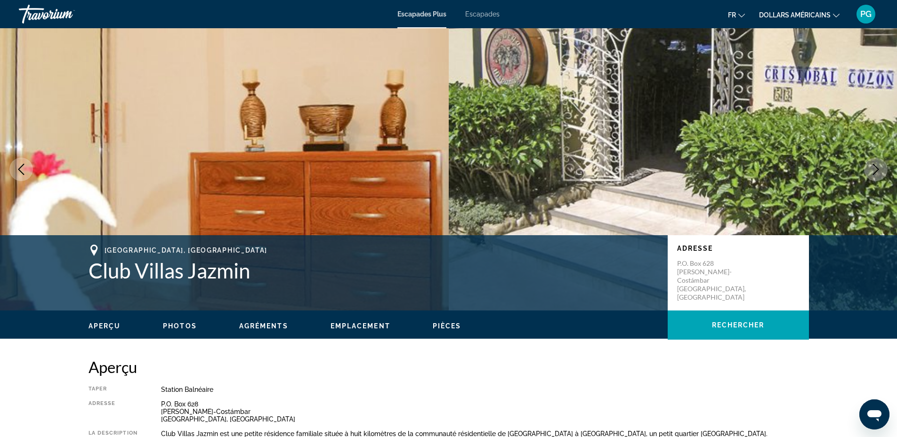
click at [878, 171] on icon "Next image" at bounding box center [875, 169] width 11 height 11
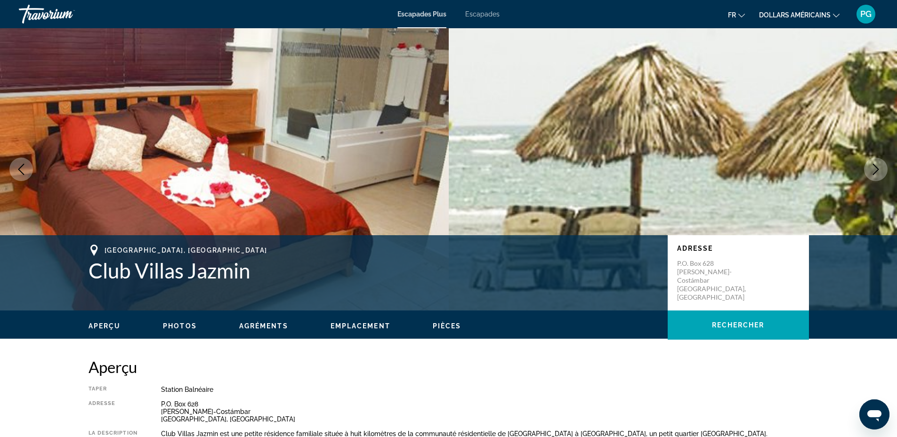
click at [878, 171] on icon "Next image" at bounding box center [875, 169] width 11 height 11
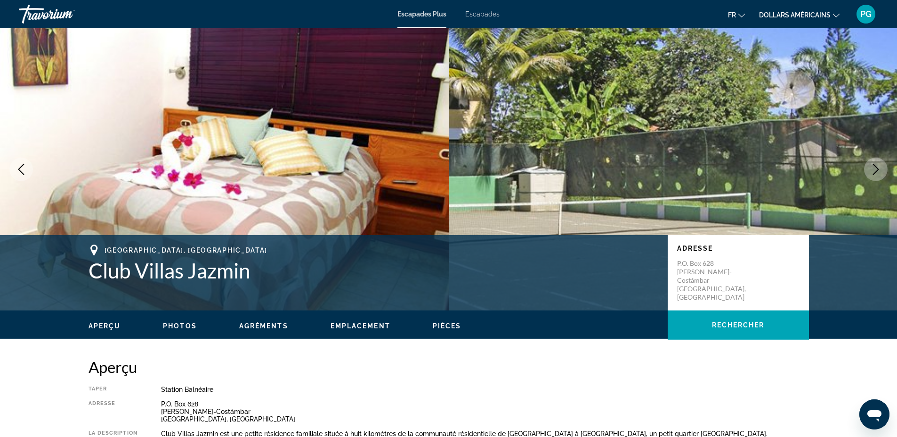
click at [878, 171] on icon "Next image" at bounding box center [875, 169] width 11 height 11
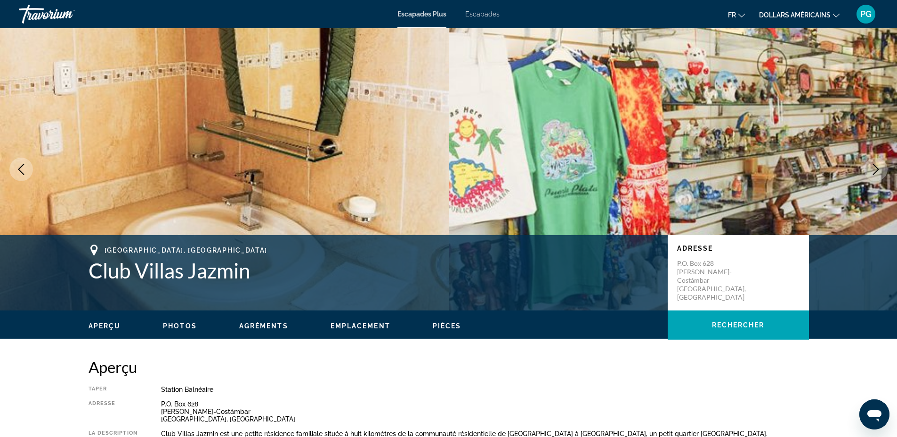
click at [878, 171] on icon "Next image" at bounding box center [875, 169] width 11 height 11
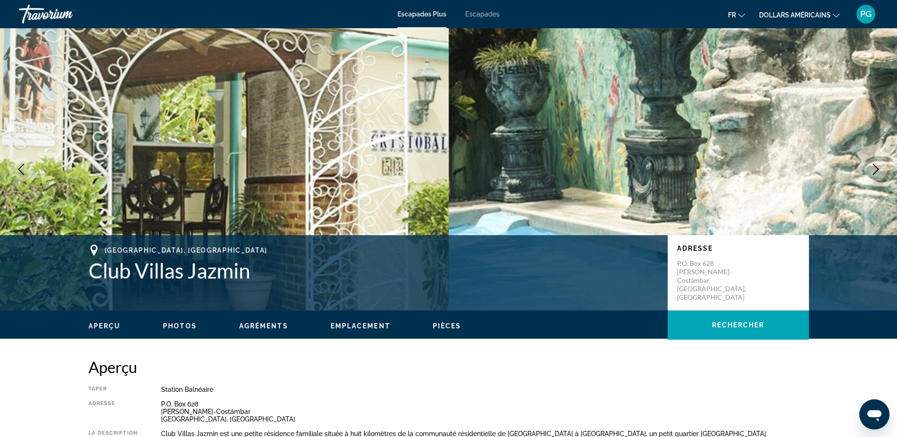
click at [878, 171] on icon "Next image" at bounding box center [875, 169] width 11 height 11
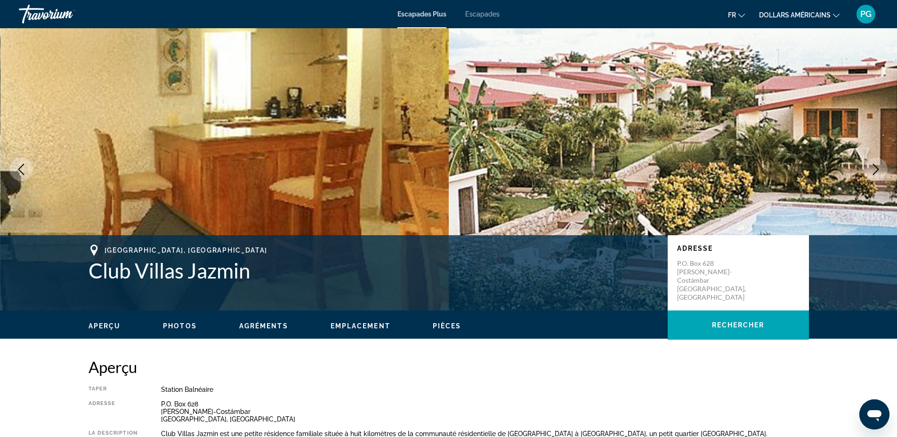
click at [878, 171] on icon "Next image" at bounding box center [875, 169] width 11 height 11
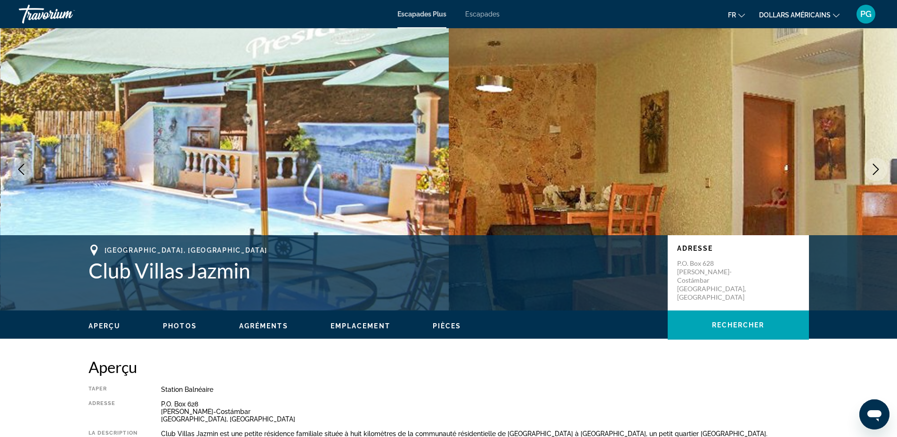
click at [878, 171] on icon "Next image" at bounding box center [875, 169] width 11 height 11
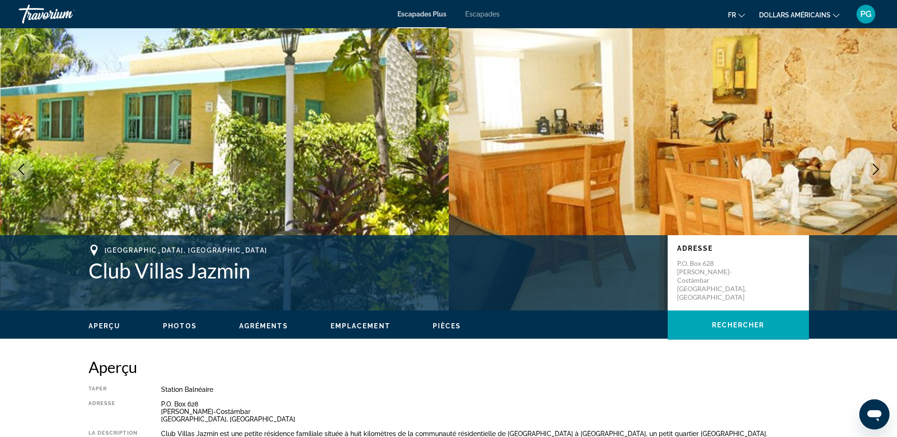
click at [878, 171] on icon "Next image" at bounding box center [875, 169] width 11 height 11
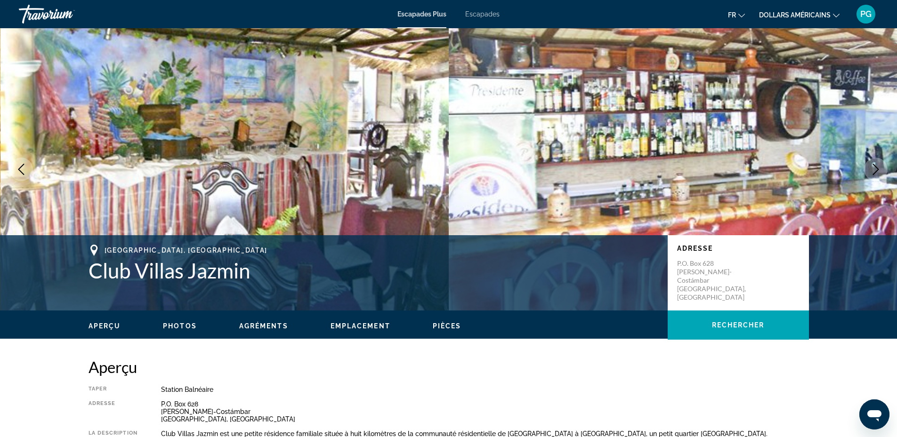
click at [878, 171] on icon "Next image" at bounding box center [875, 169] width 11 height 11
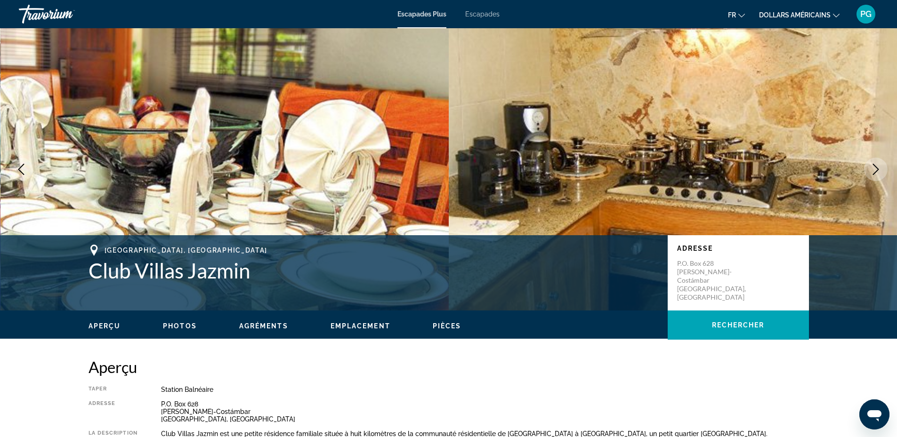
click at [878, 171] on icon "Next image" at bounding box center [875, 169] width 11 height 11
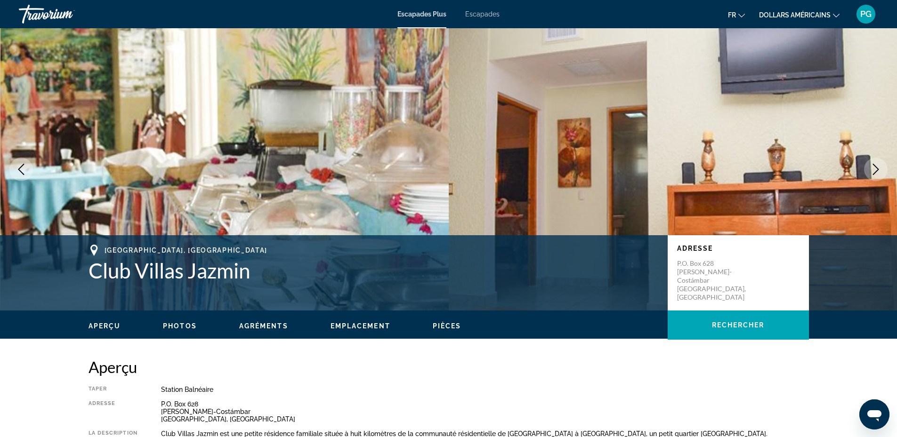
click at [878, 171] on icon "Next image" at bounding box center [875, 169] width 11 height 11
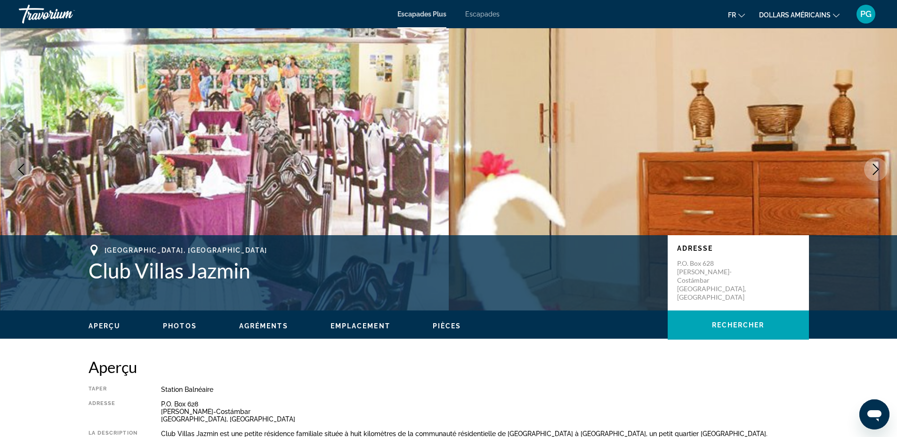
click at [878, 171] on icon "Next image" at bounding box center [875, 169] width 11 height 11
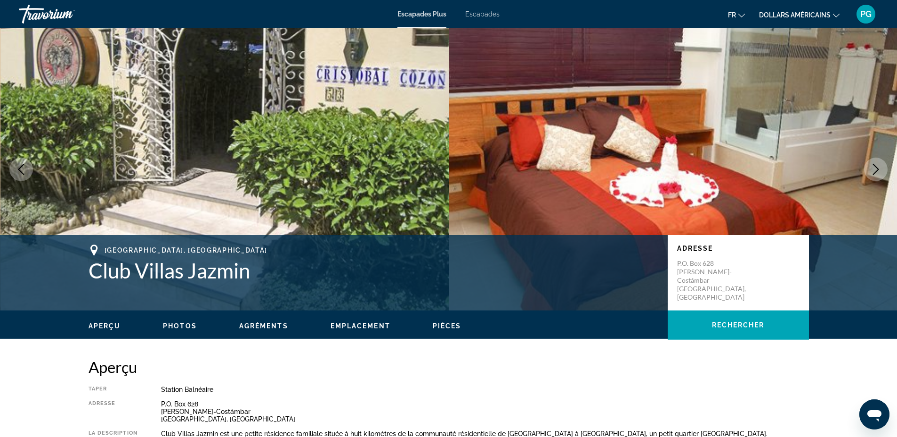
click at [878, 171] on icon "Next image" at bounding box center [875, 169] width 11 height 11
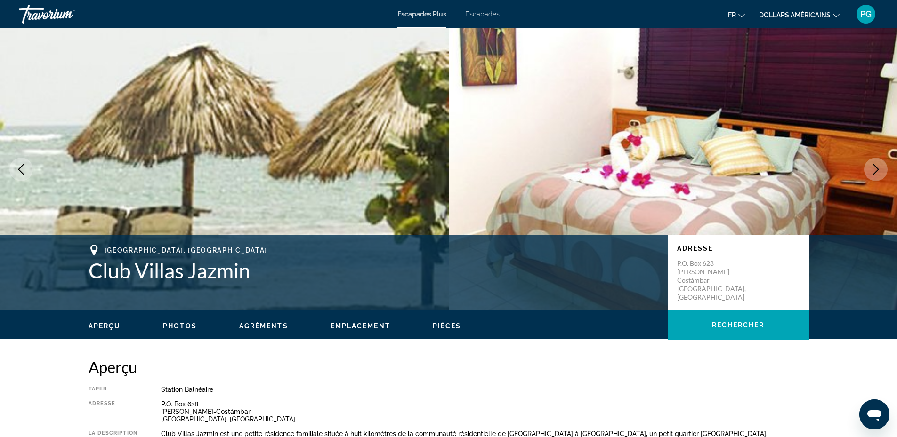
click at [878, 171] on icon "Next image" at bounding box center [875, 169] width 11 height 11
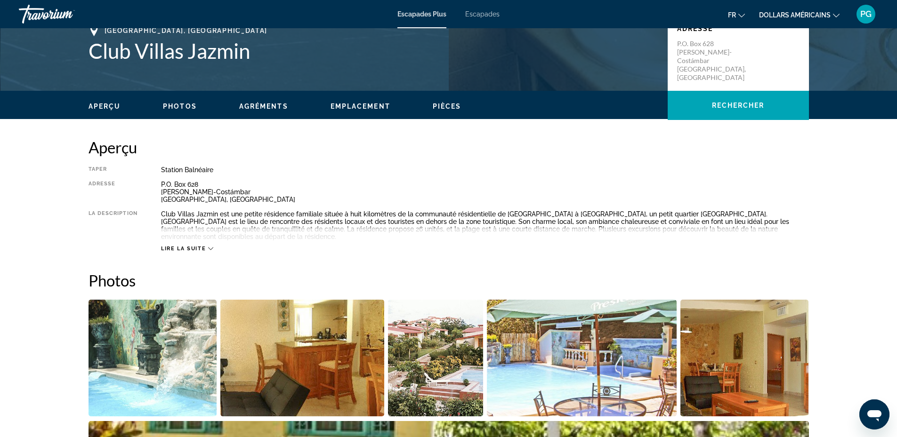
scroll to position [439, 0]
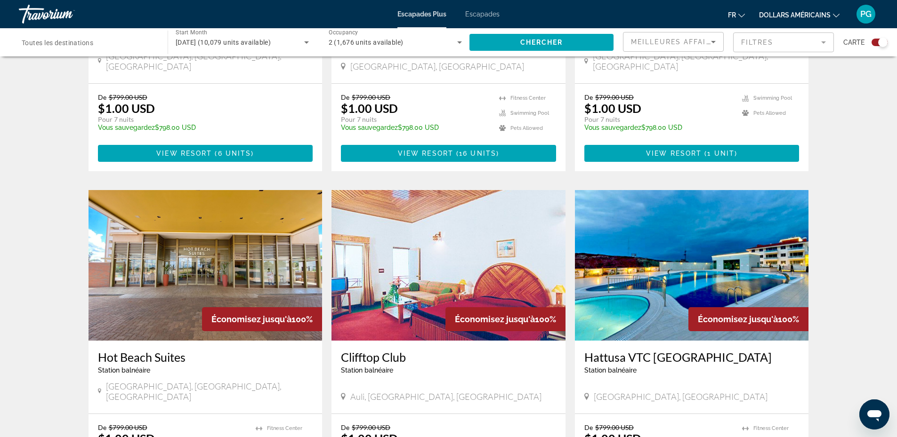
scroll to position [1378, 0]
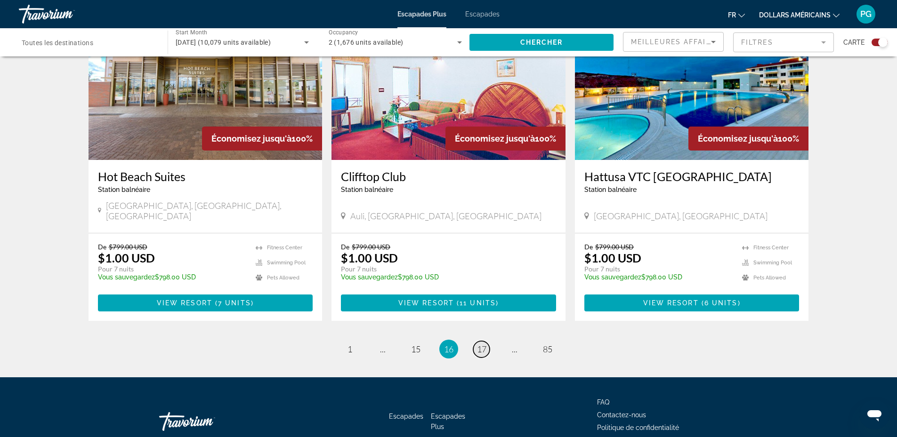
click at [479, 344] on span "17" at bounding box center [481, 349] width 9 height 10
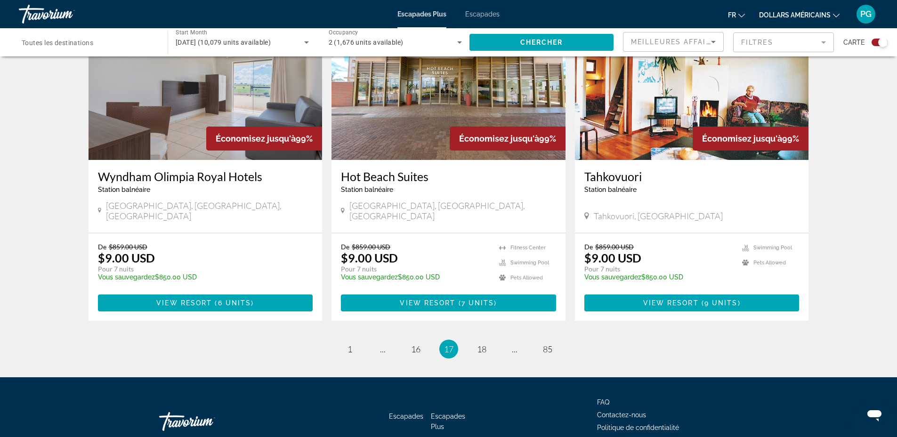
scroll to position [1287, 0]
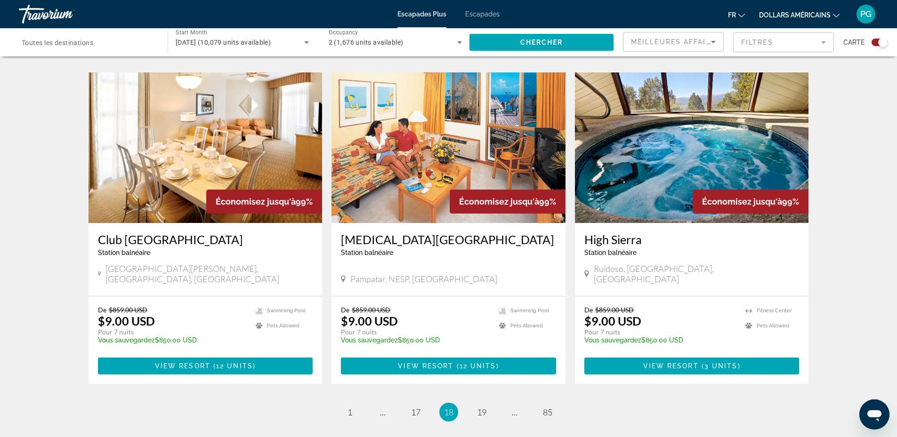
scroll to position [1302, 0]
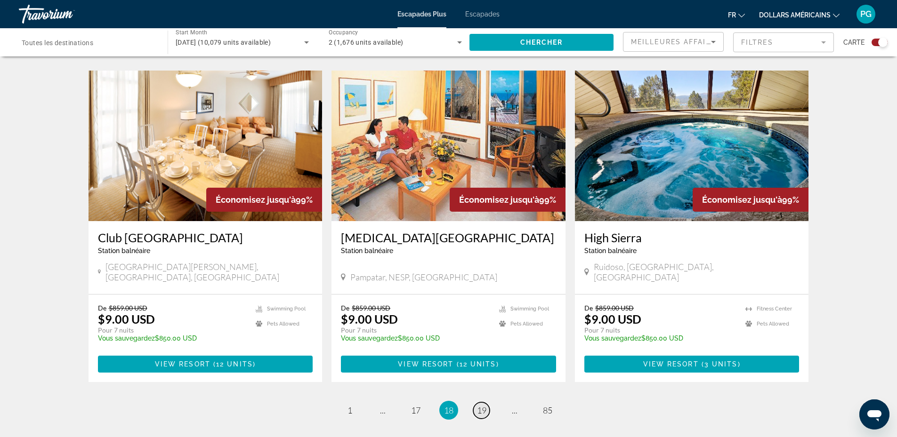
click at [482, 405] on span "19" at bounding box center [481, 410] width 9 height 10
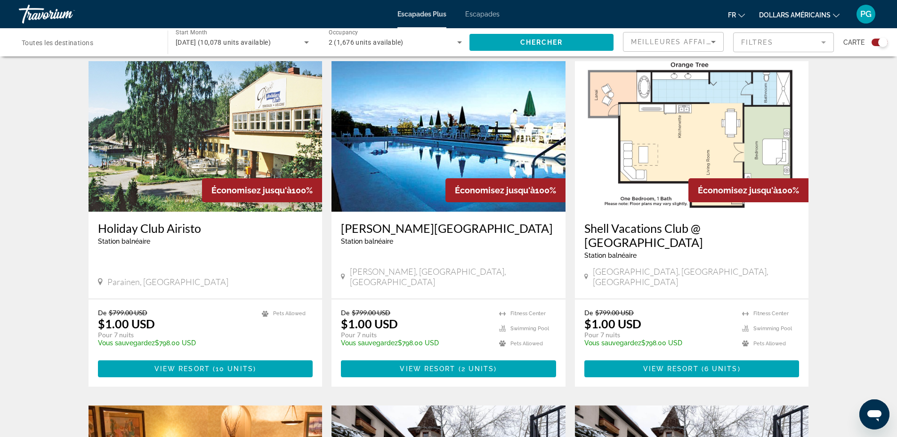
scroll to position [607, 0]
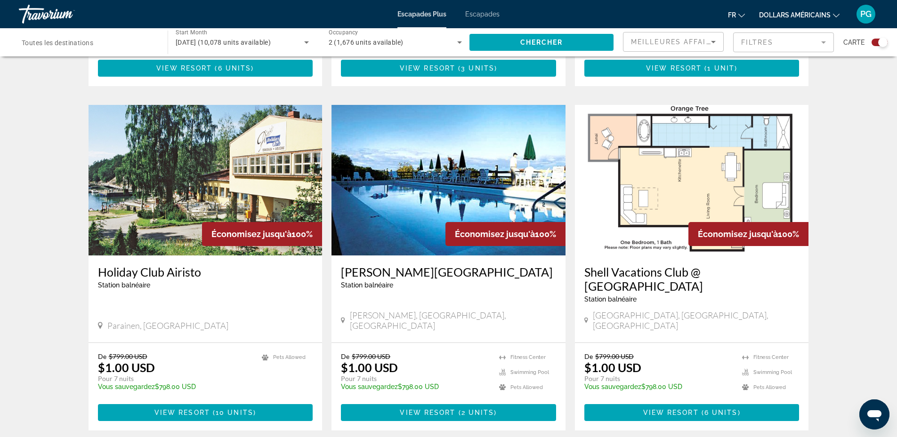
click at [434, 181] on img "Contenu principal" at bounding box center [448, 180] width 234 height 151
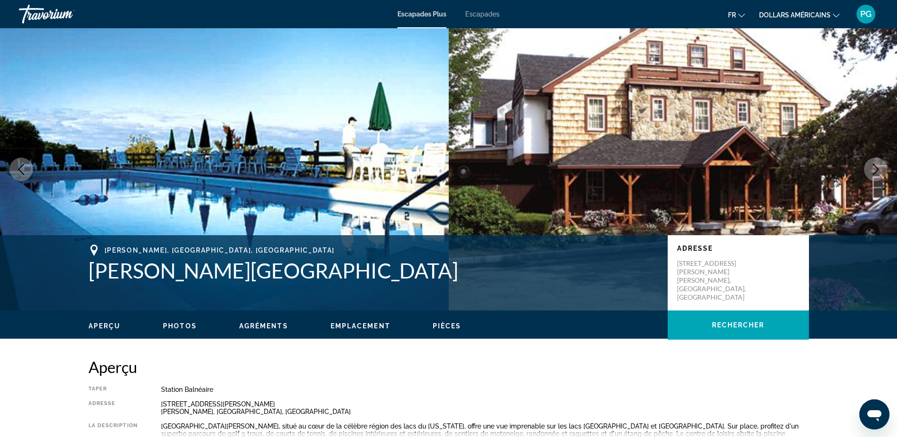
click at [876, 168] on icon "Next image" at bounding box center [875, 169] width 11 height 11
click at [875, 168] on icon "Next image" at bounding box center [875, 169] width 11 height 11
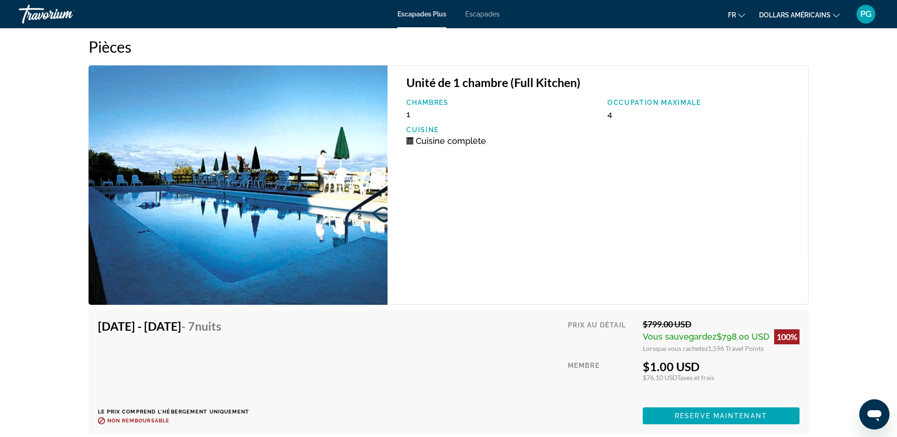
scroll to position [1674, 0]
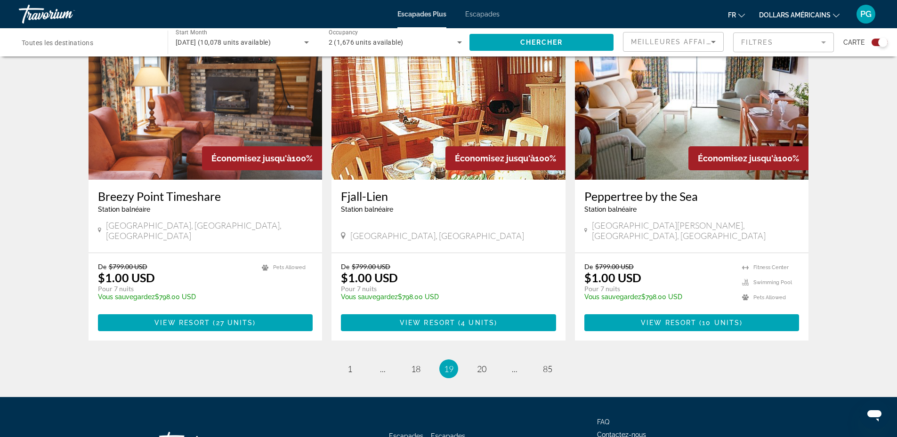
scroll to position [1406, 0]
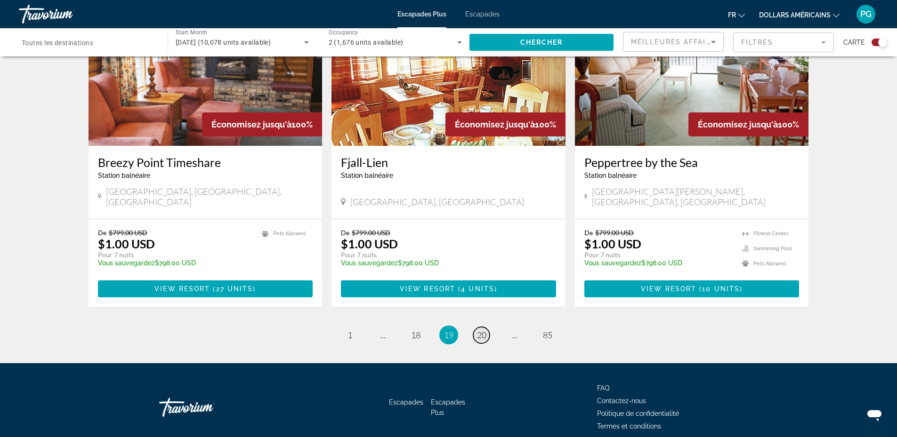
click at [482, 330] on span "20" at bounding box center [481, 335] width 9 height 10
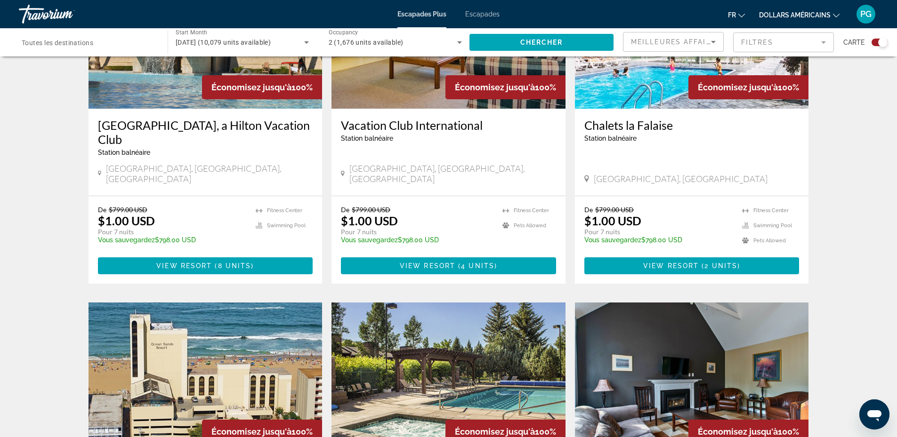
scroll to position [1318, 0]
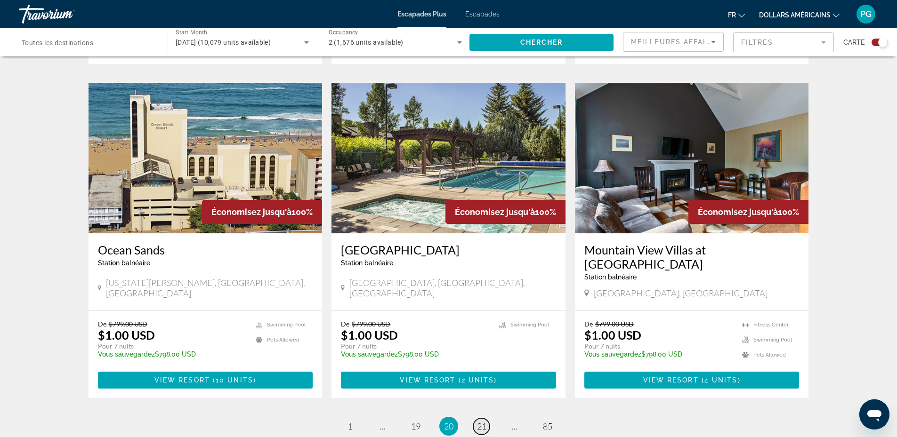
click at [480, 421] on span "21" at bounding box center [481, 426] width 9 height 10
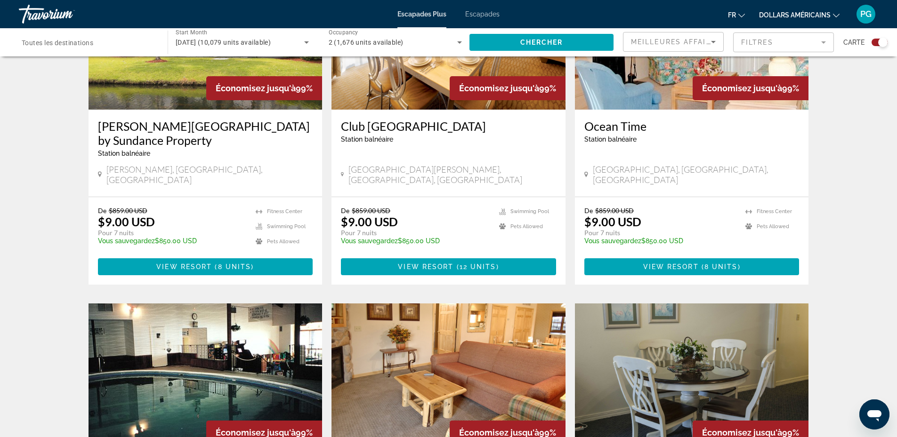
scroll to position [1318, 0]
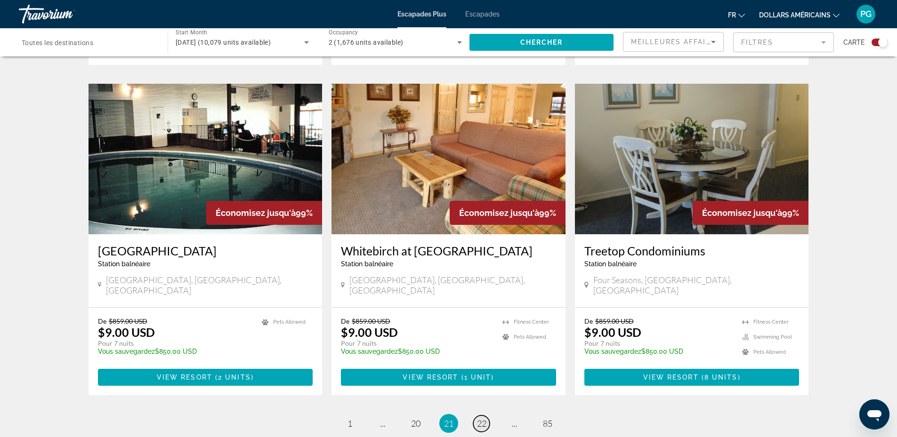
click at [482, 419] on span "22" at bounding box center [481, 424] width 9 height 10
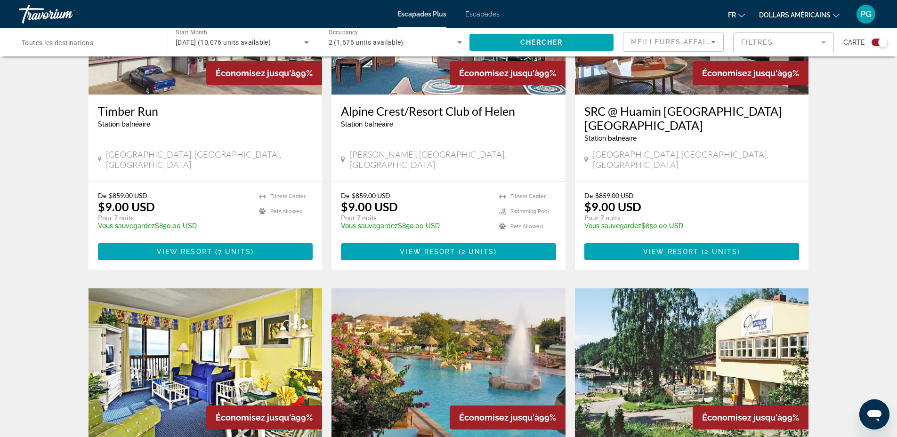
scroll to position [1318, 0]
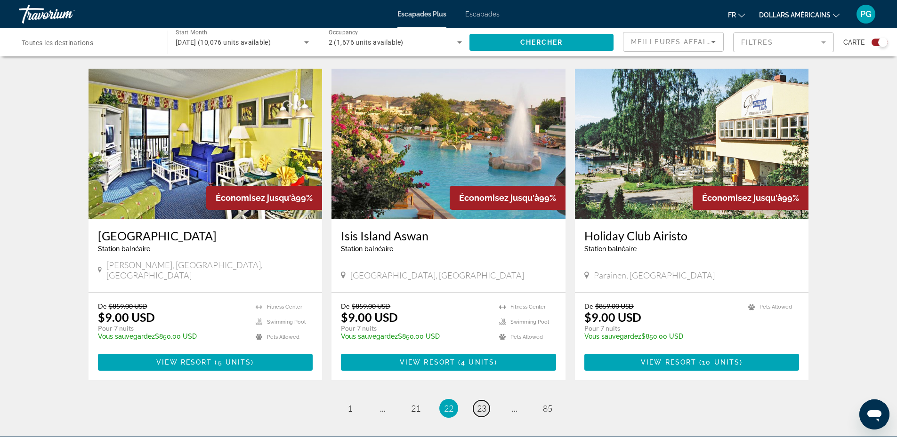
click at [481, 403] on span "23" at bounding box center [481, 408] width 9 height 10
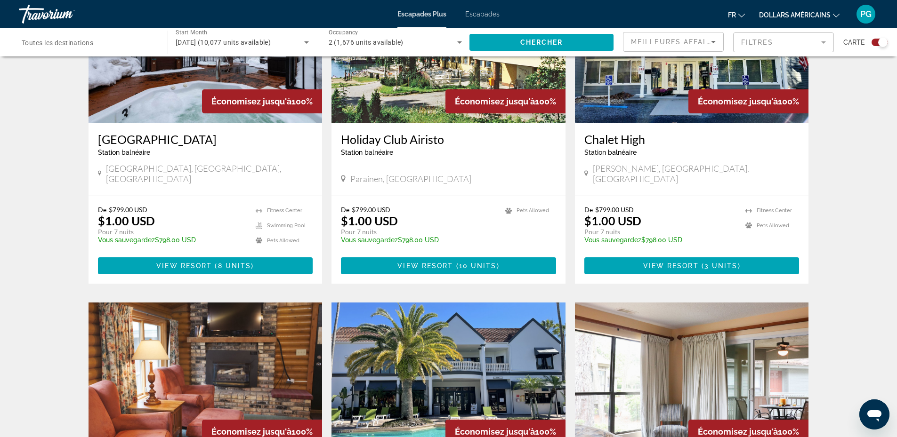
scroll to position [1318, 0]
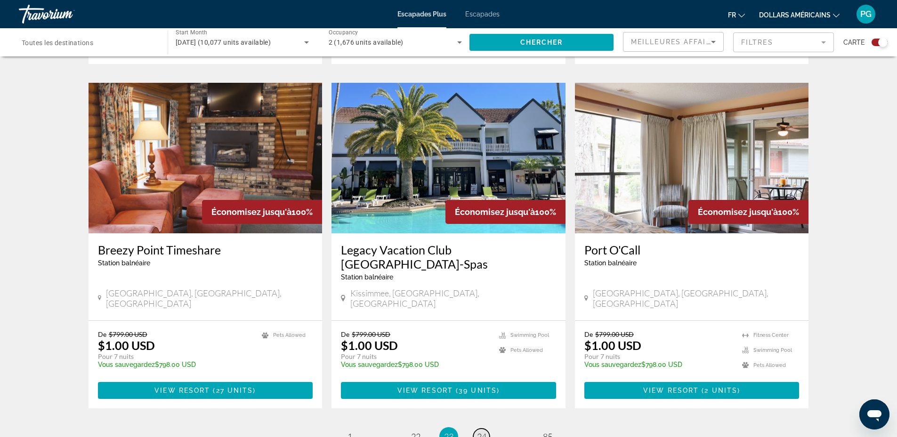
click at [480, 432] on span "24" at bounding box center [481, 437] width 9 height 10
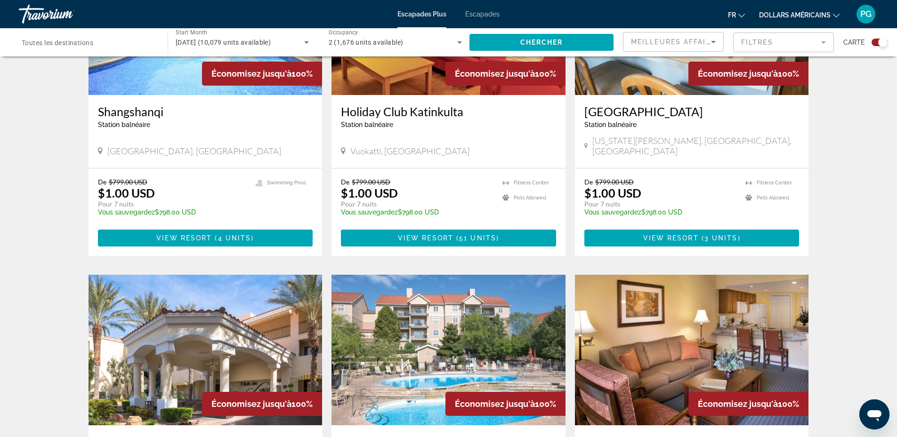
scroll to position [1318, 0]
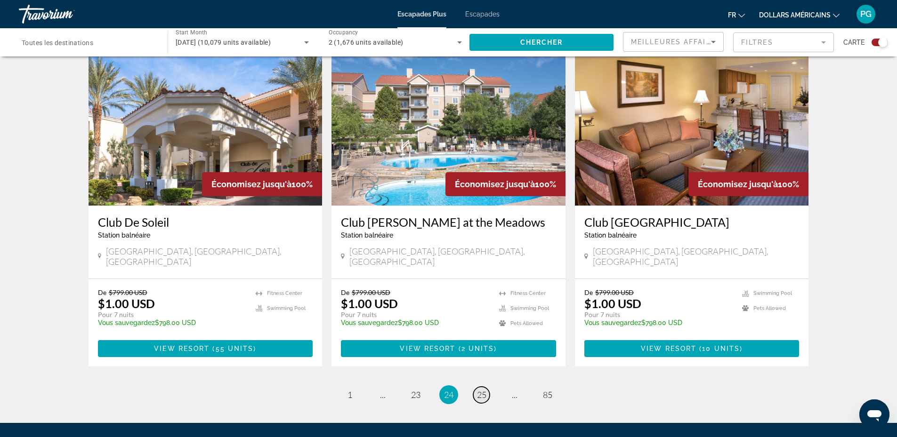
click at [479, 390] on span "25" at bounding box center [481, 395] width 9 height 10
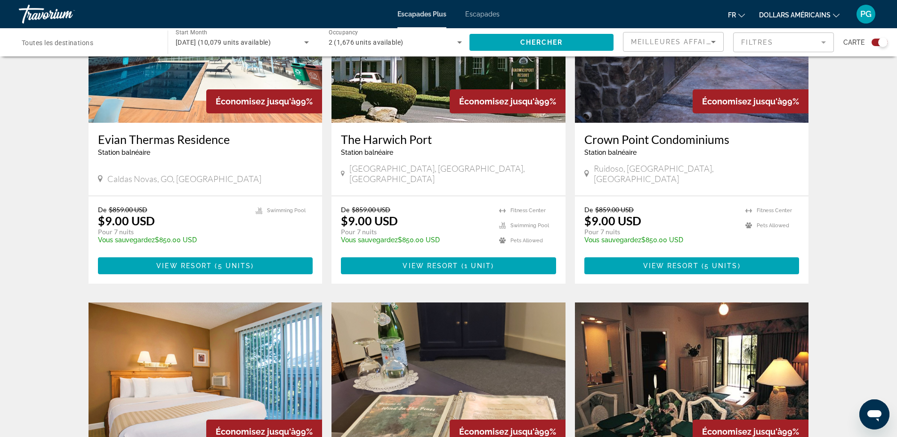
scroll to position [1318, 0]
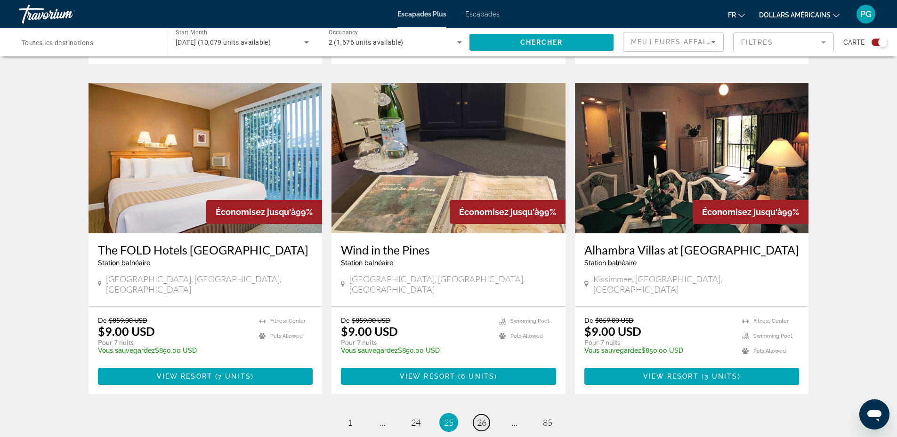
click at [478, 418] on span "26" at bounding box center [481, 423] width 9 height 10
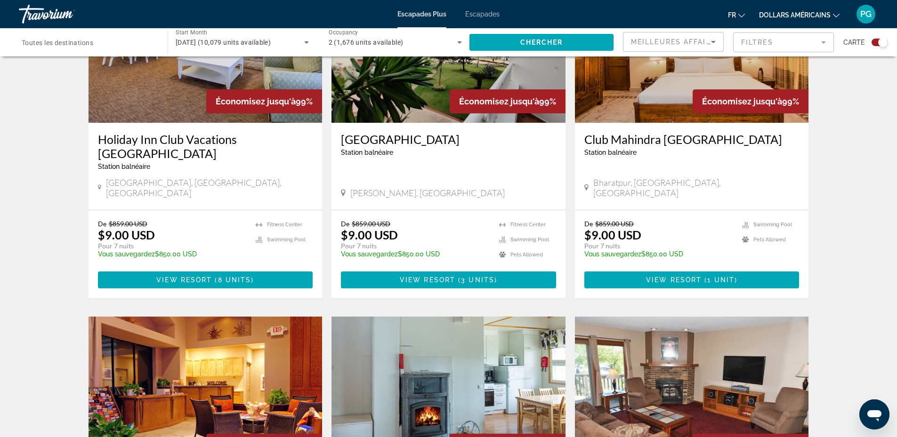
scroll to position [1318, 0]
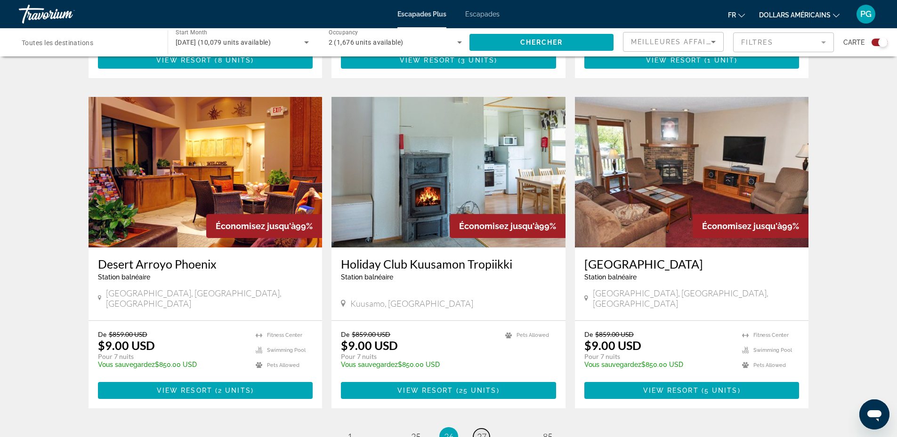
click at [485, 432] on span "27" at bounding box center [481, 437] width 9 height 10
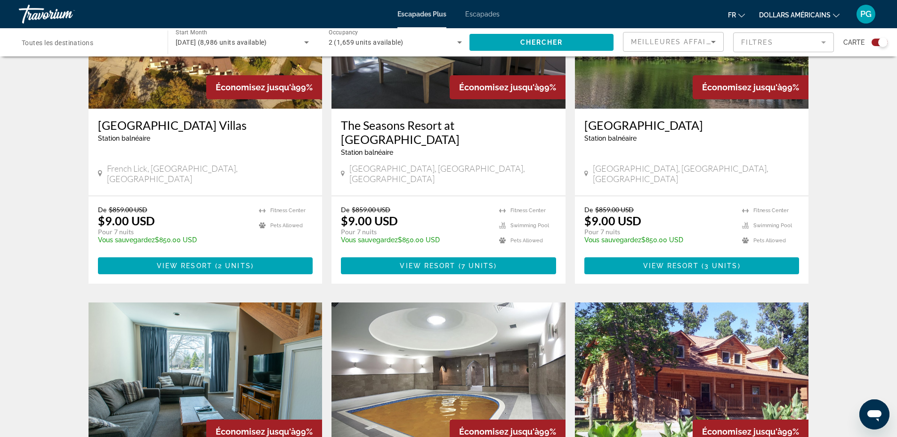
scroll to position [1318, 0]
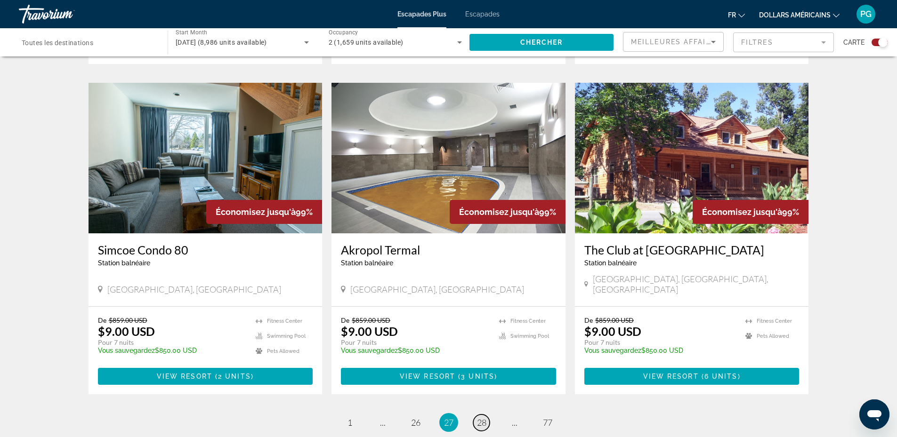
click at [479, 418] on span "28" at bounding box center [481, 423] width 9 height 10
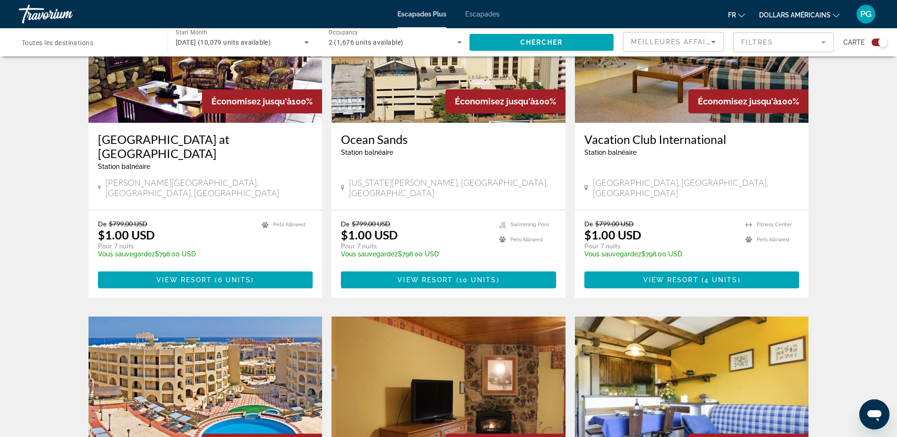
scroll to position [1318, 0]
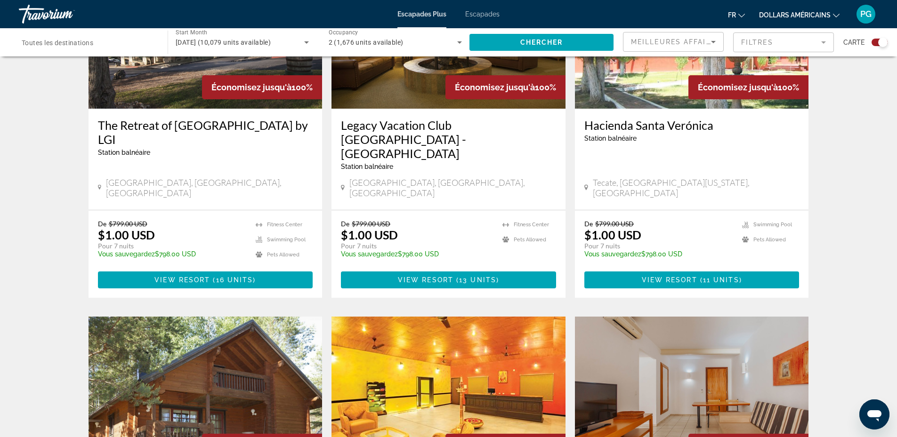
scroll to position [1318, 0]
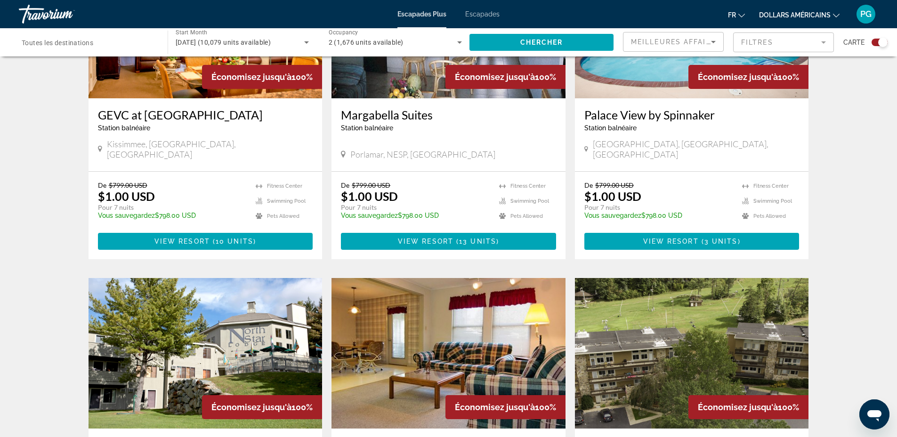
scroll to position [1318, 0]
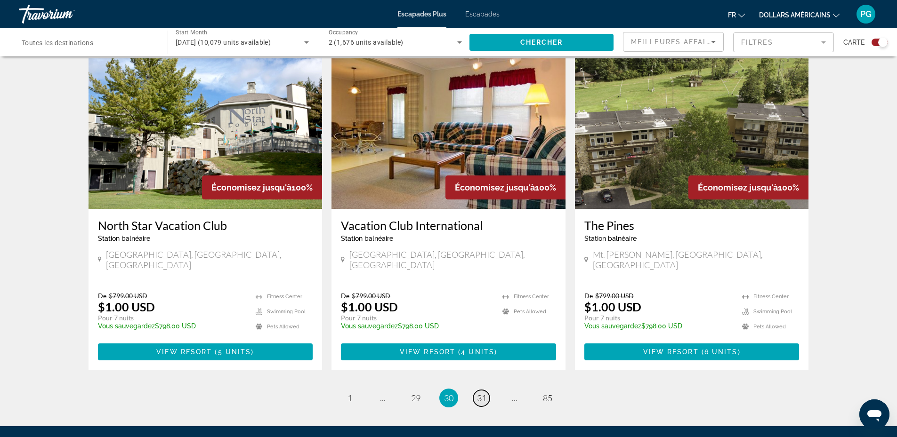
click at [484, 393] on span "31" at bounding box center [481, 398] width 9 height 10
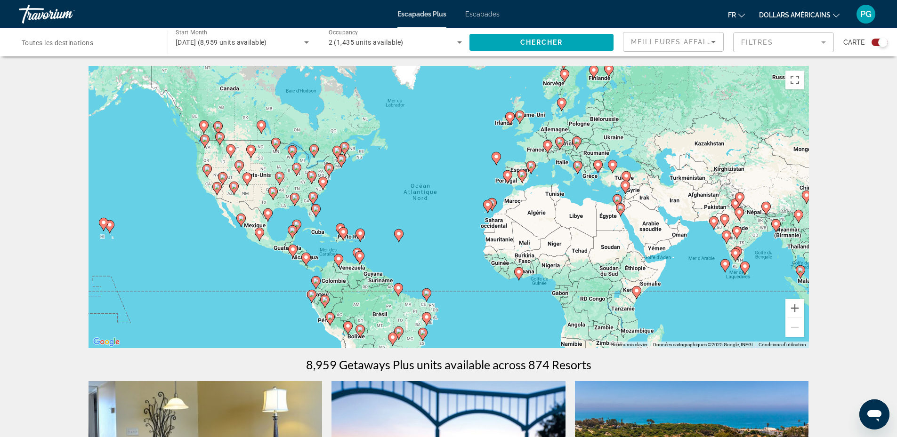
click at [761, 42] on mat-form-field "Filtres" at bounding box center [783, 42] width 101 height 20
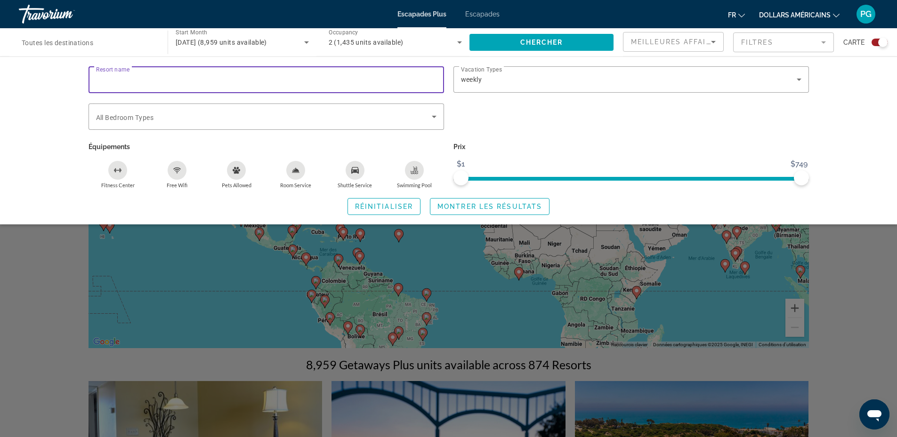
click at [171, 74] on input "Resort name" at bounding box center [266, 79] width 340 height 11
type input "**********"
click at [486, 204] on span "Montrer les résultats" at bounding box center [489, 207] width 105 height 8
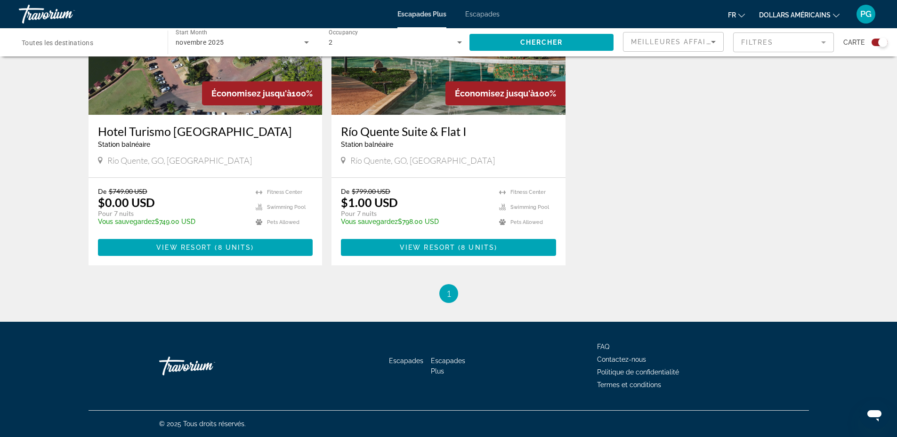
scroll to position [197, 0]
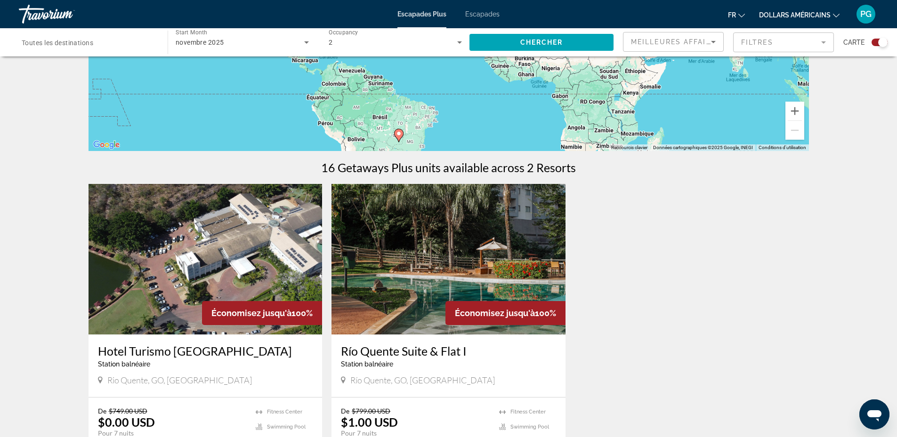
click at [195, 267] on img "Contenu principal" at bounding box center [206, 259] width 234 height 151
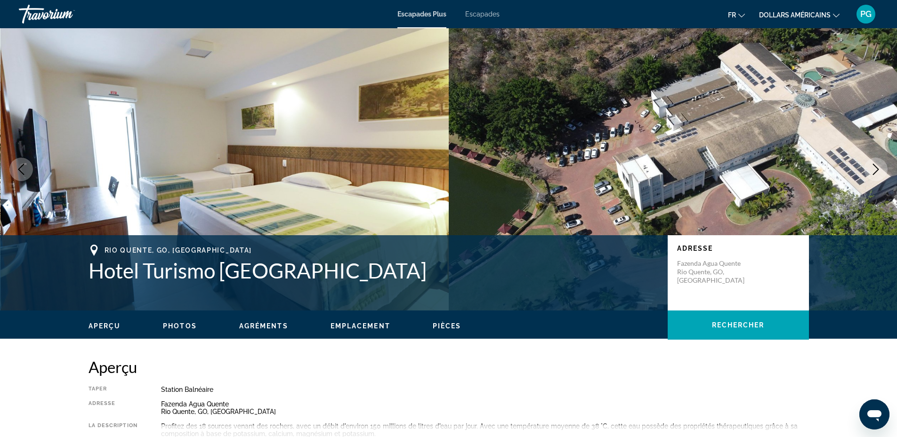
click at [877, 168] on icon "Next image" at bounding box center [875, 169] width 11 height 11
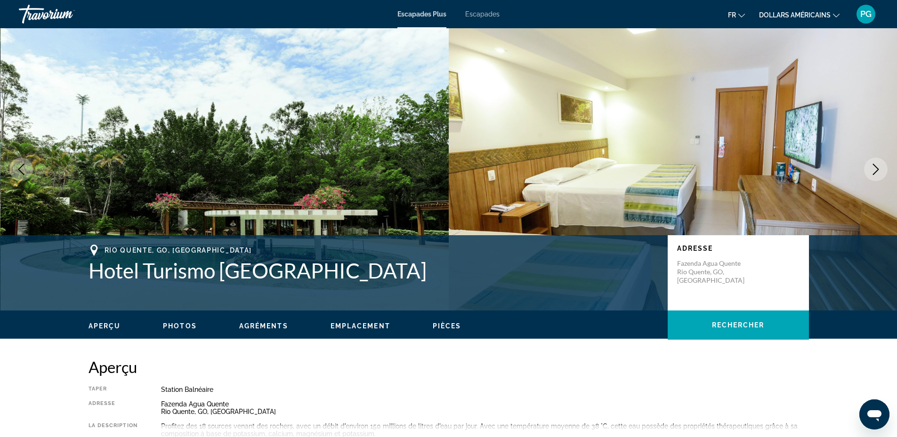
click at [877, 168] on icon "Next image" at bounding box center [875, 169] width 11 height 11
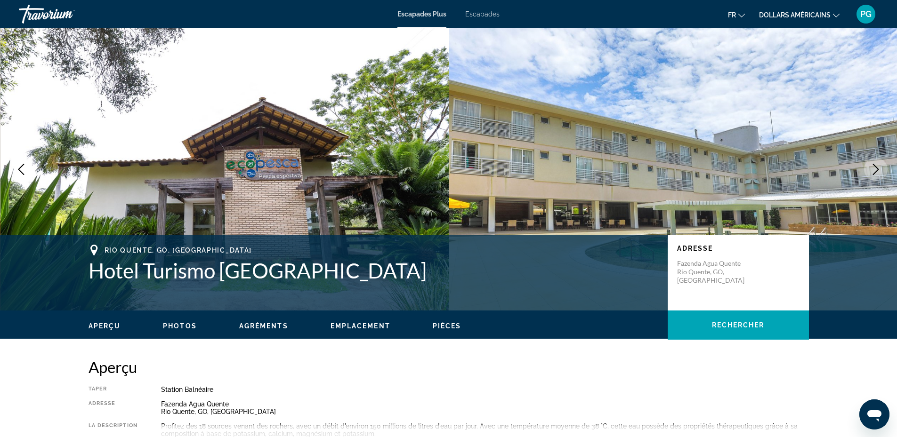
click at [877, 168] on icon "Next image" at bounding box center [875, 169] width 11 height 11
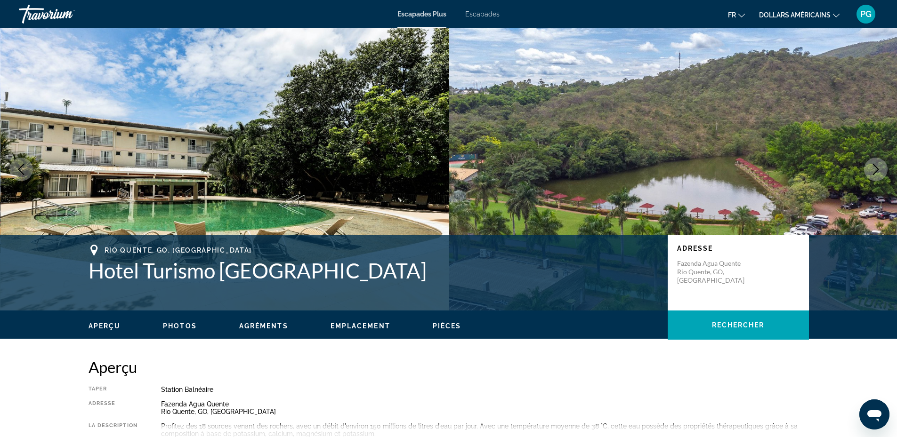
click at [877, 168] on icon "Next image" at bounding box center [875, 169] width 11 height 11
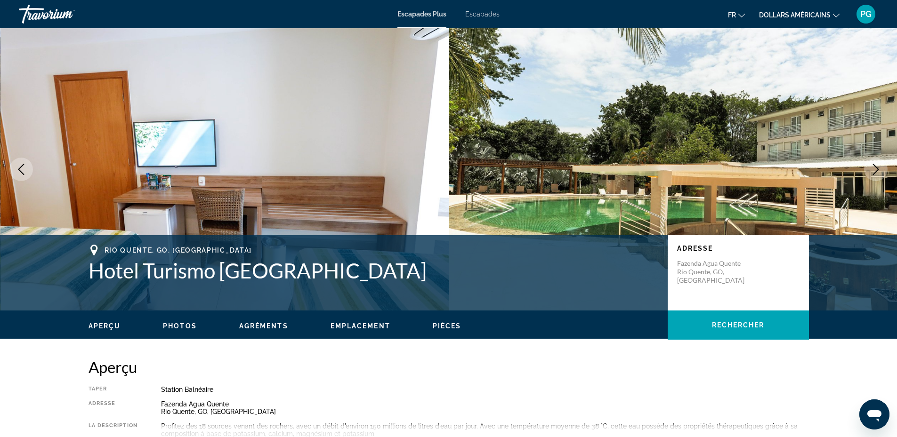
click at [877, 168] on icon "Next image" at bounding box center [875, 169] width 11 height 11
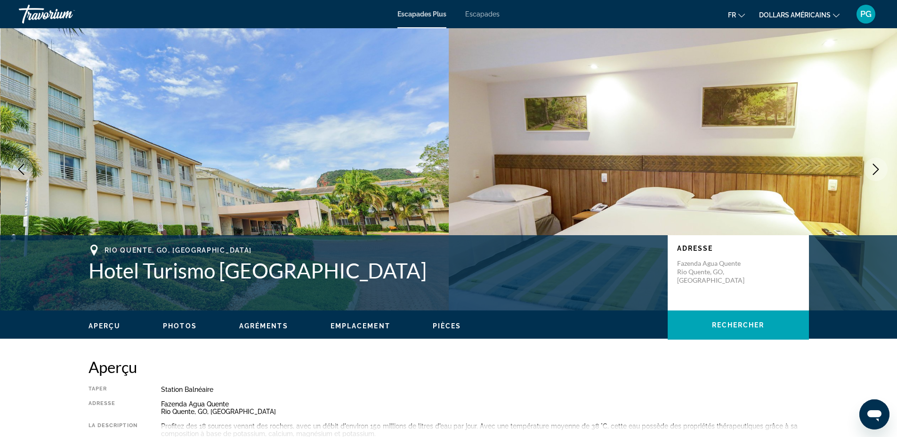
click at [877, 168] on icon "Next image" at bounding box center [875, 169] width 11 height 11
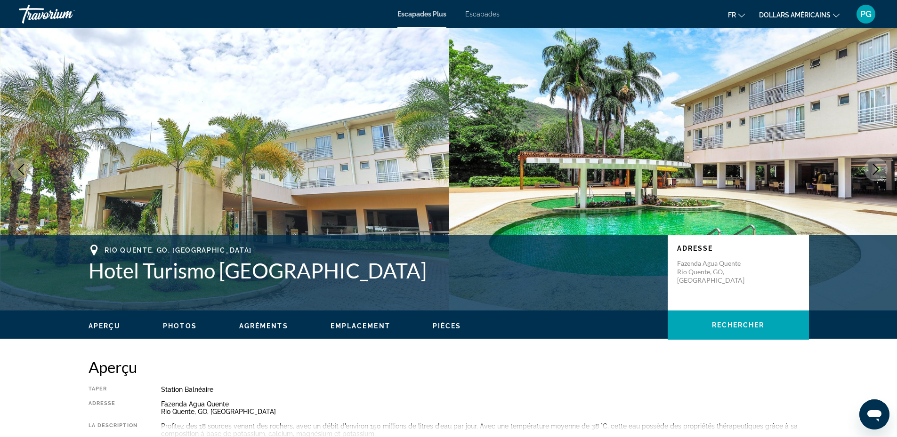
click at [877, 168] on icon "Next image" at bounding box center [875, 169] width 11 height 11
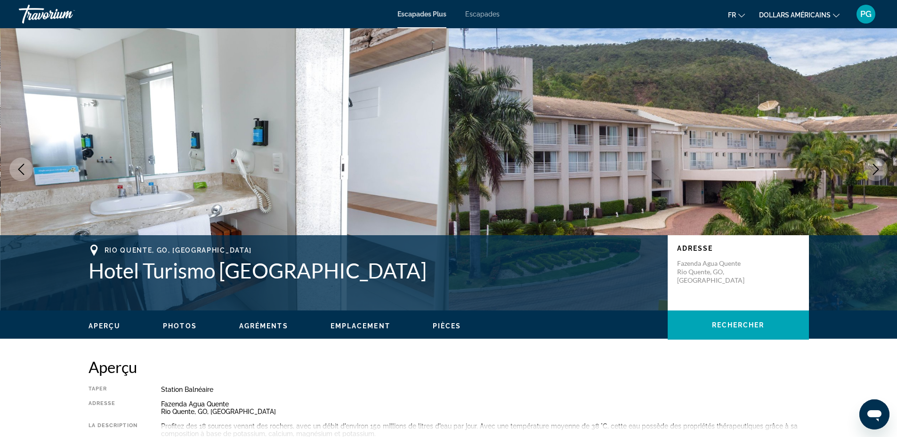
click at [877, 168] on icon "Next image" at bounding box center [875, 169] width 11 height 11
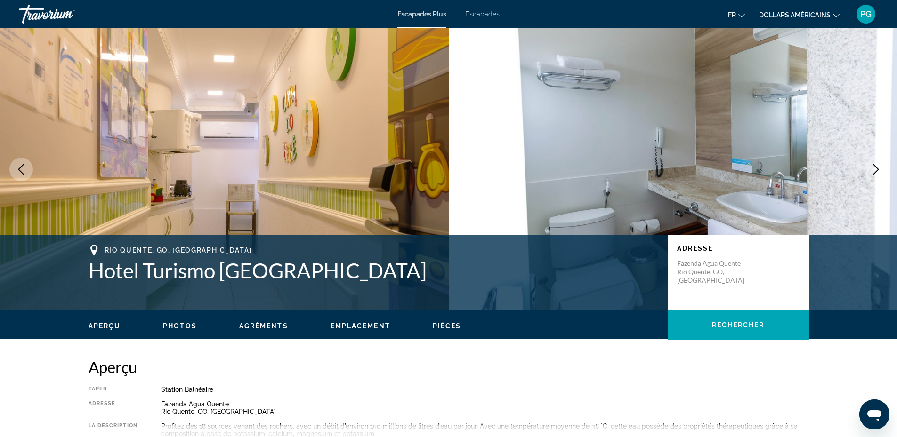
click at [877, 168] on icon "Next image" at bounding box center [875, 169] width 11 height 11
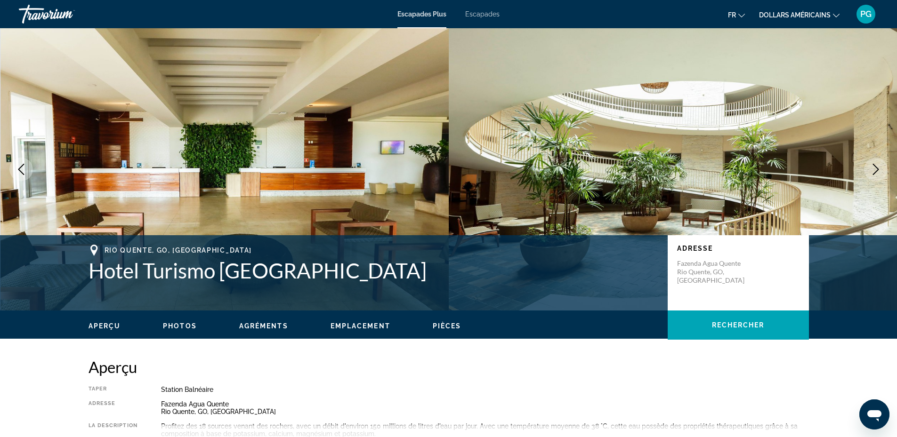
click at [877, 168] on icon "Next image" at bounding box center [875, 169] width 11 height 11
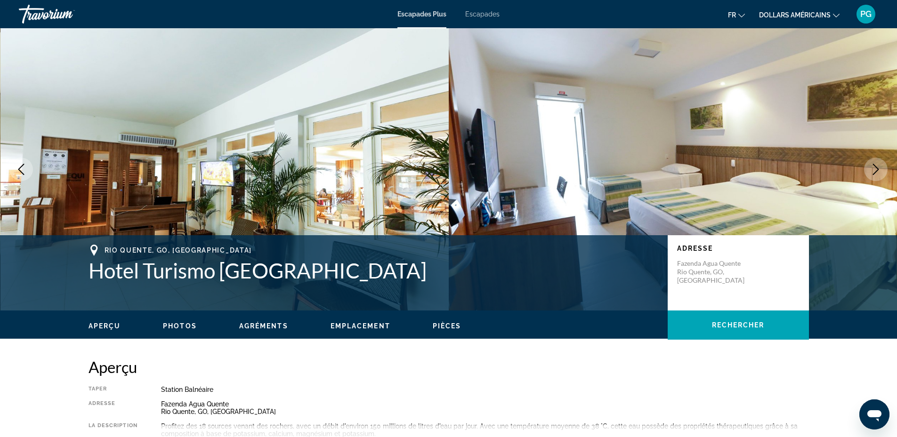
click at [877, 168] on icon "Next image" at bounding box center [875, 169] width 11 height 11
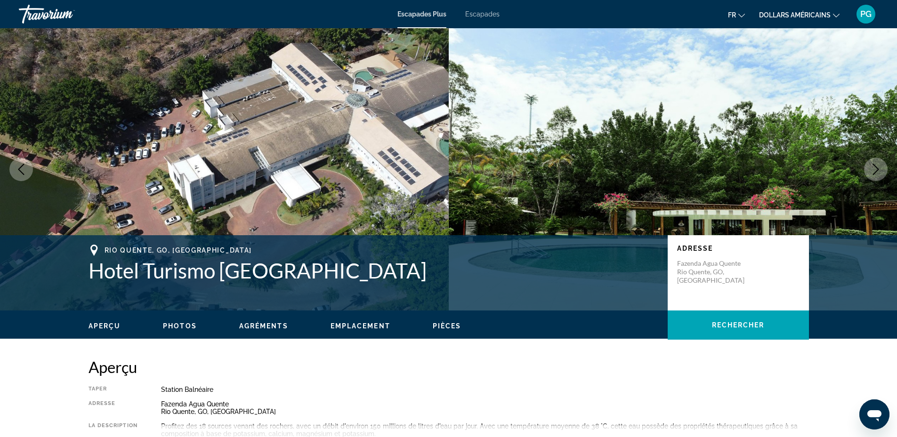
click at [876, 169] on icon "Next image" at bounding box center [875, 169] width 11 height 11
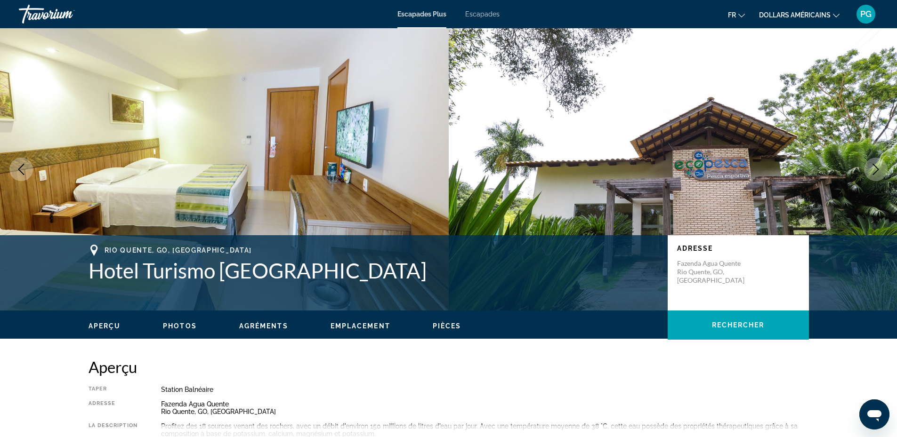
click at [876, 169] on icon "Next image" at bounding box center [875, 169] width 11 height 11
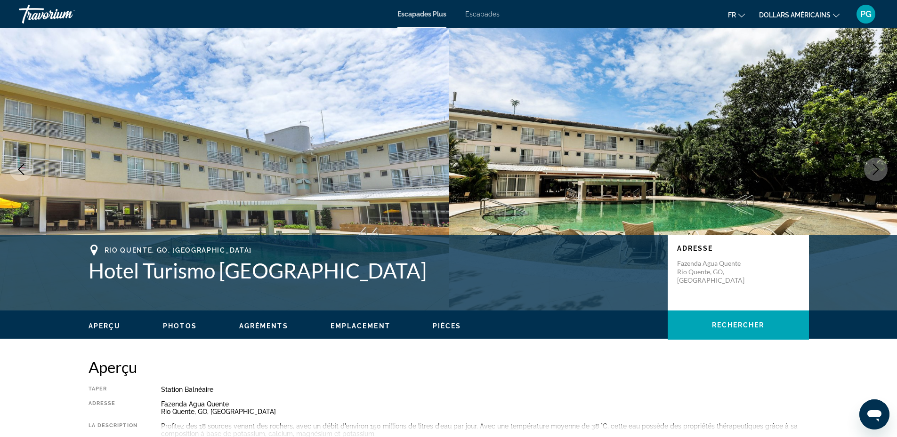
click at [876, 169] on icon "Next image" at bounding box center [875, 169] width 11 height 11
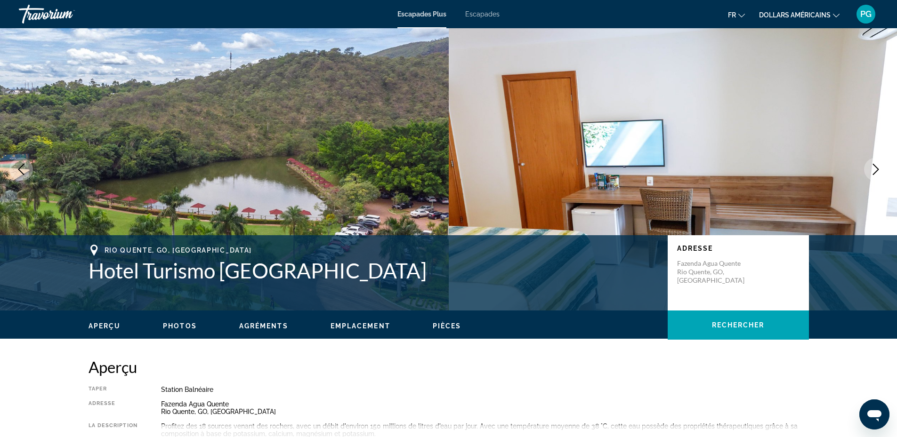
click at [876, 169] on icon "Next image" at bounding box center [875, 169] width 11 height 11
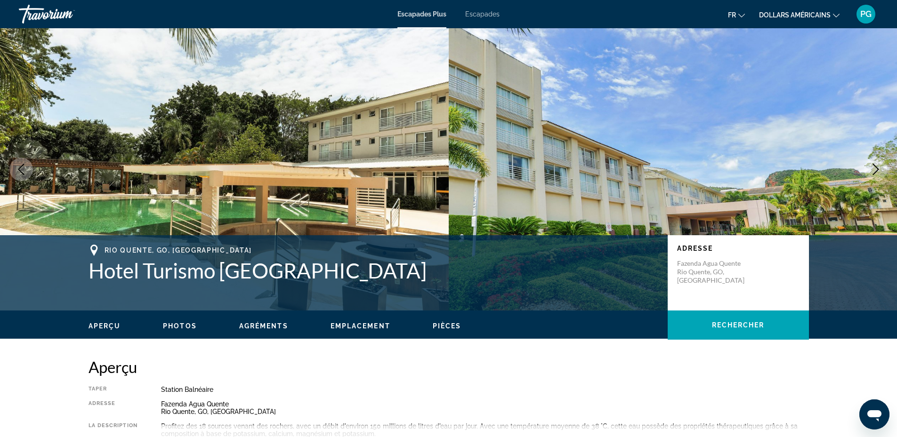
click at [876, 169] on icon "Next image" at bounding box center [875, 169] width 11 height 11
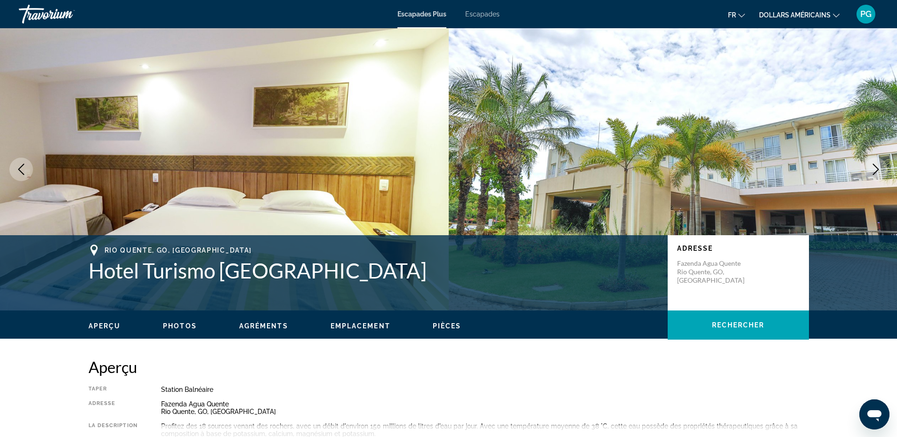
click at [876, 169] on icon "Next image" at bounding box center [875, 169] width 11 height 11
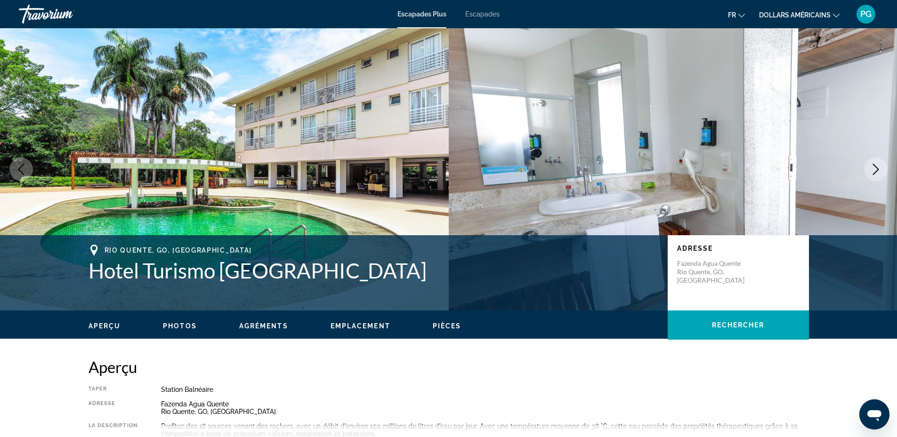
click at [876, 169] on icon "Next image" at bounding box center [875, 169] width 11 height 11
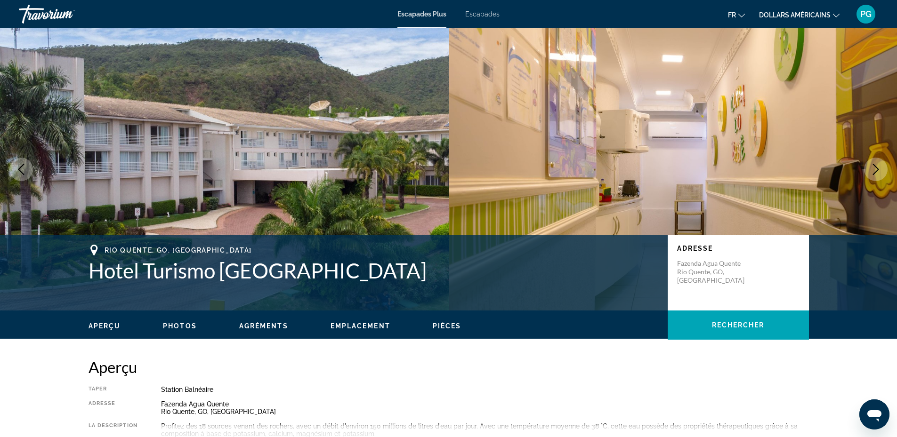
click at [876, 169] on icon "Next image" at bounding box center [875, 169] width 11 height 11
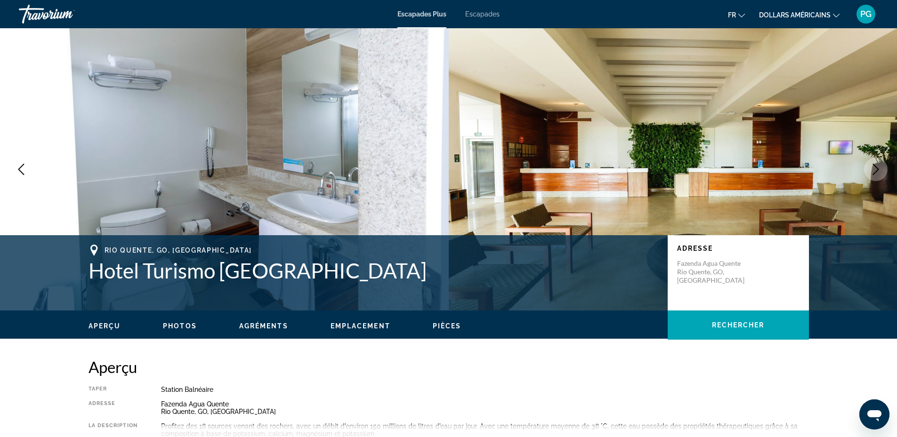
click at [876, 169] on icon "Next image" at bounding box center [875, 169] width 11 height 11
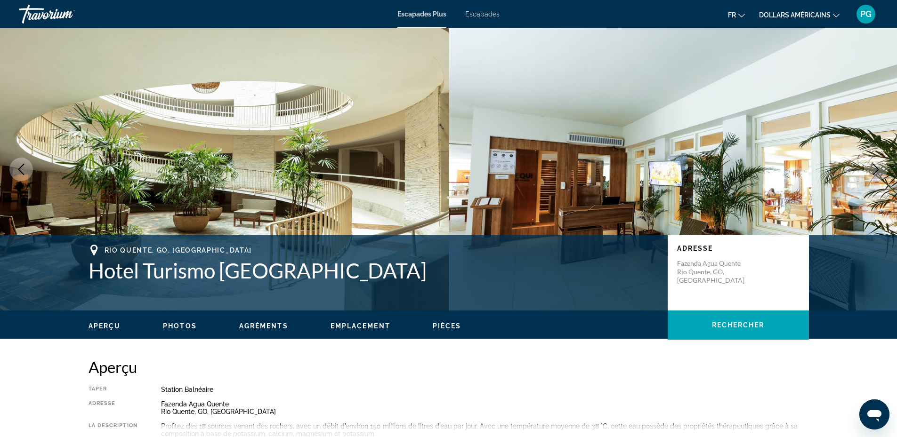
click at [876, 169] on icon "Next image" at bounding box center [875, 169] width 11 height 11
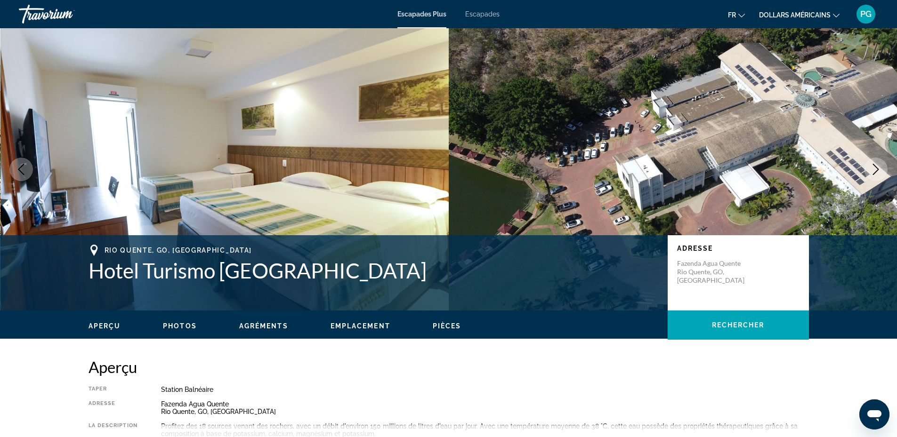
click at [876, 169] on icon "Next image" at bounding box center [875, 169] width 11 height 11
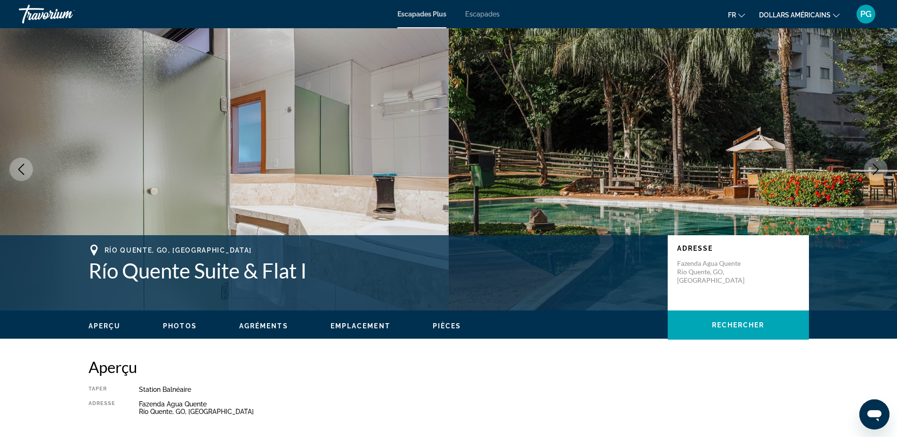
click at [648, 138] on img "Contenu principal" at bounding box center [673, 169] width 449 height 282
click at [876, 169] on icon "Next image" at bounding box center [875, 169] width 11 height 11
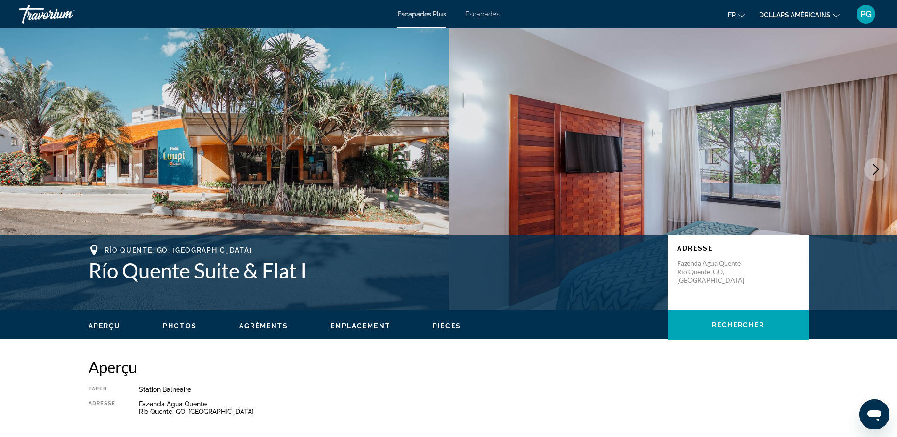
click at [876, 169] on icon "Next image" at bounding box center [875, 169] width 11 height 11
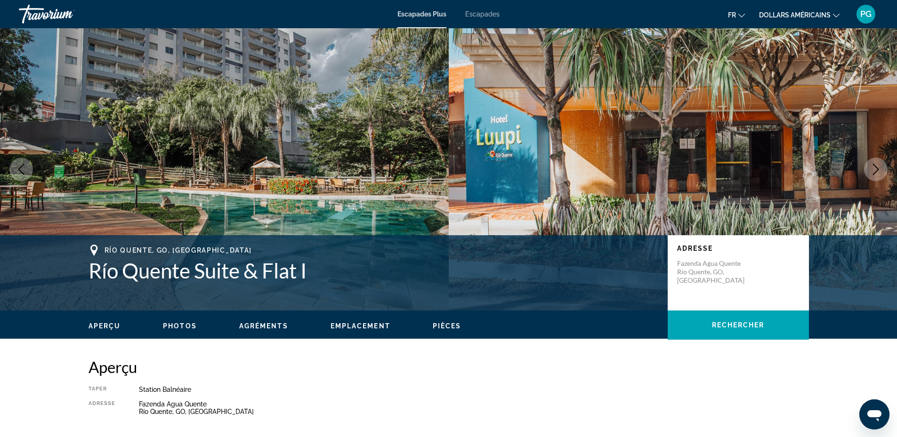
click at [876, 169] on icon "Next image" at bounding box center [875, 169] width 11 height 11
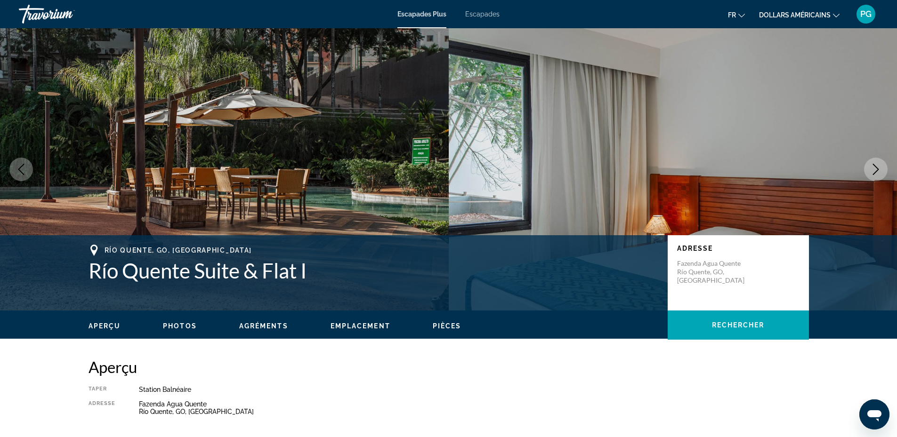
click at [876, 169] on icon "Next image" at bounding box center [875, 169] width 11 height 11
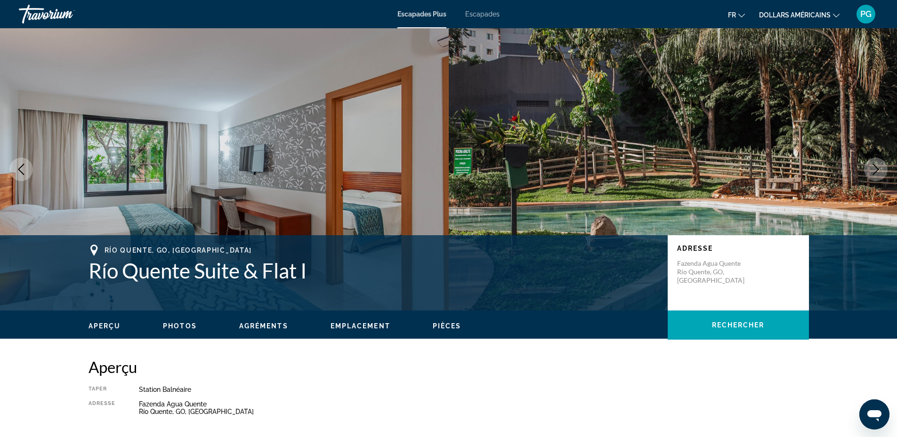
click at [876, 169] on icon "Next image" at bounding box center [875, 169] width 11 height 11
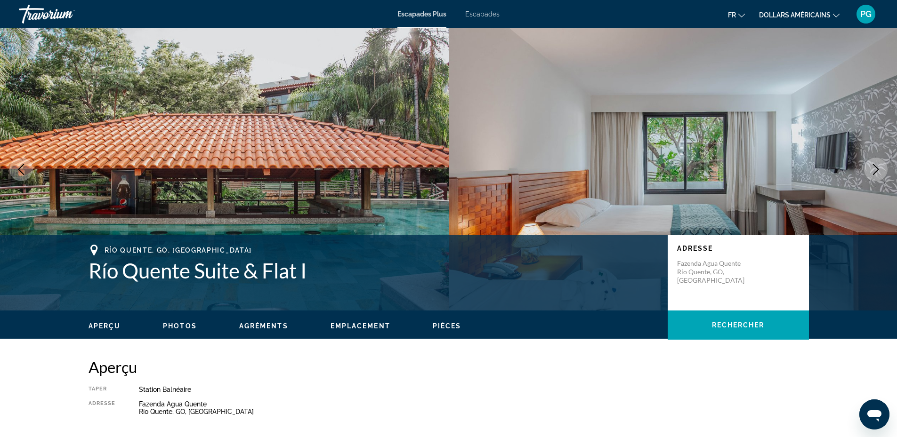
click at [876, 169] on icon "Next image" at bounding box center [875, 169] width 11 height 11
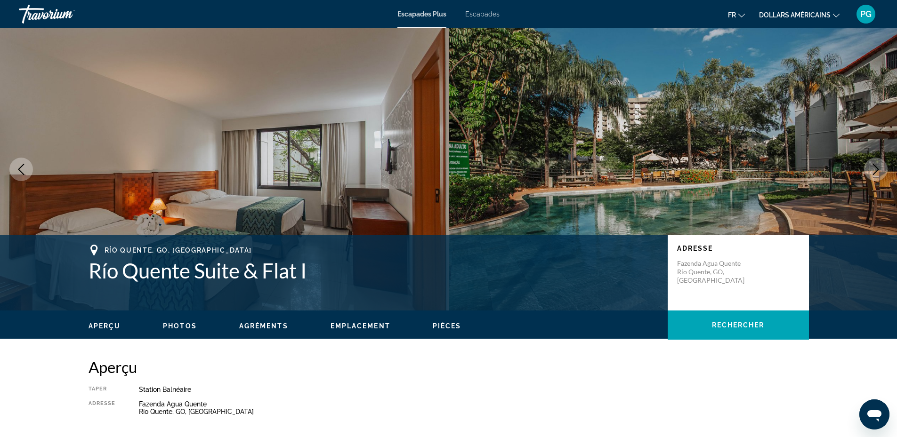
click at [876, 169] on icon "Next image" at bounding box center [875, 169] width 11 height 11
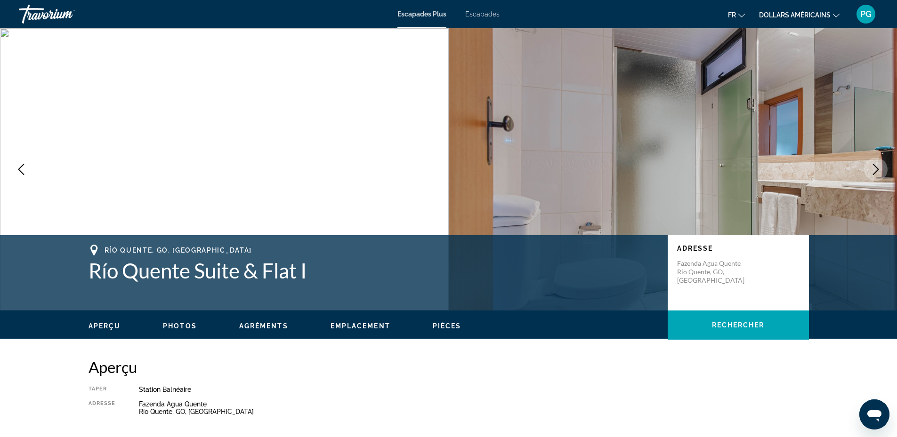
click at [876, 169] on icon "Next image" at bounding box center [875, 169] width 11 height 11
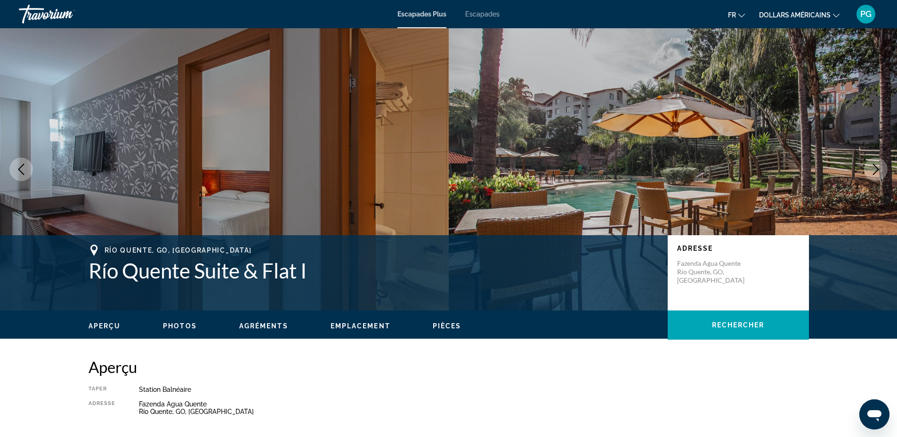
click at [876, 169] on icon "Next image" at bounding box center [875, 169] width 11 height 11
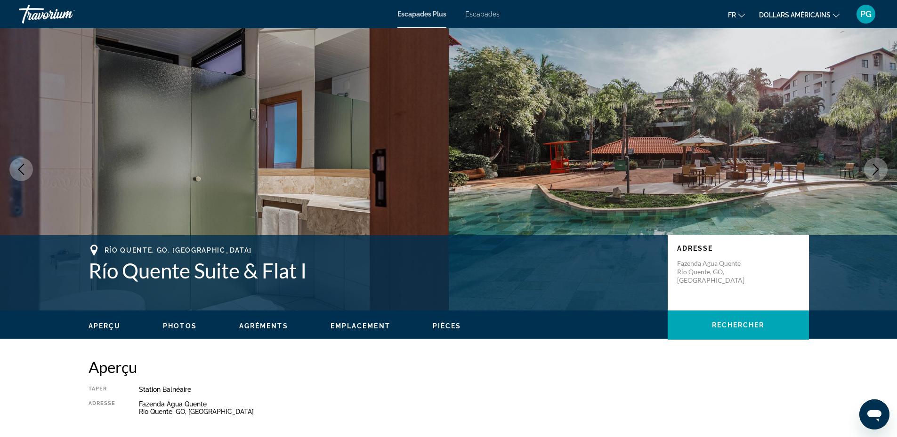
click at [876, 169] on icon "Next image" at bounding box center [875, 169] width 11 height 11
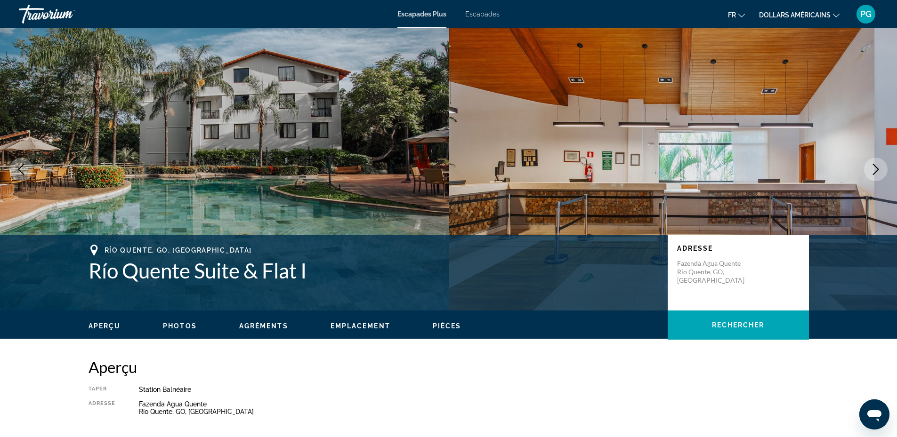
click at [876, 169] on icon "Next image" at bounding box center [875, 169] width 11 height 11
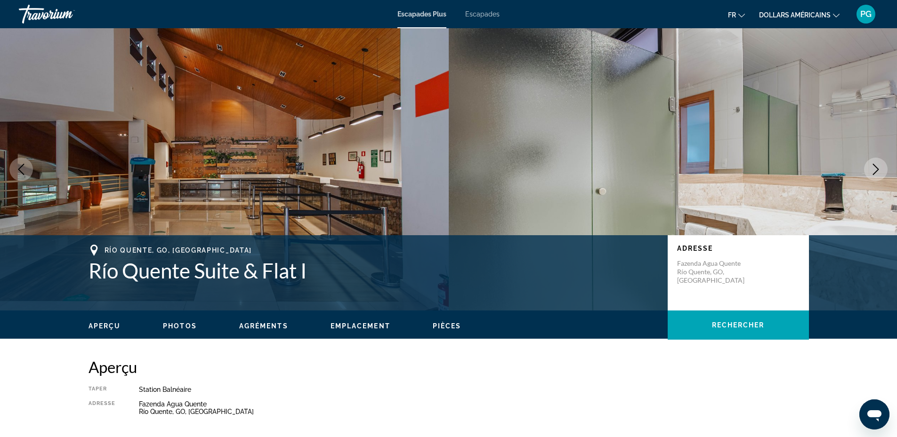
click at [876, 170] on icon "Next image" at bounding box center [875, 169] width 11 height 11
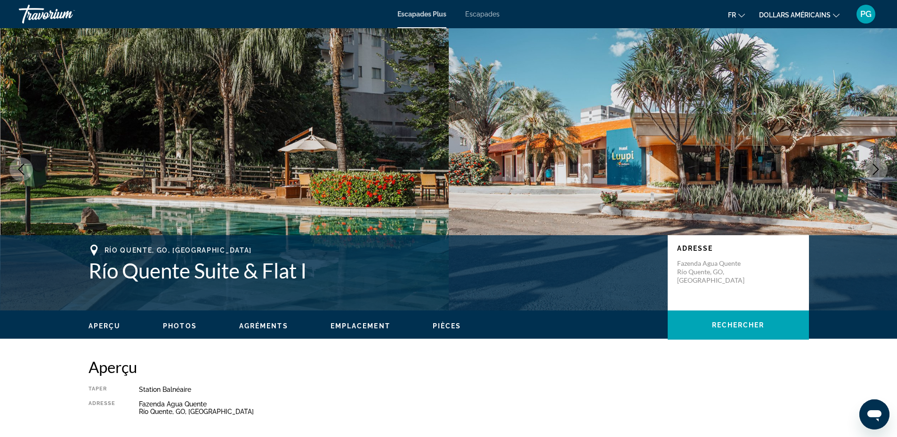
click at [876, 170] on icon "Next image" at bounding box center [875, 169] width 11 height 11
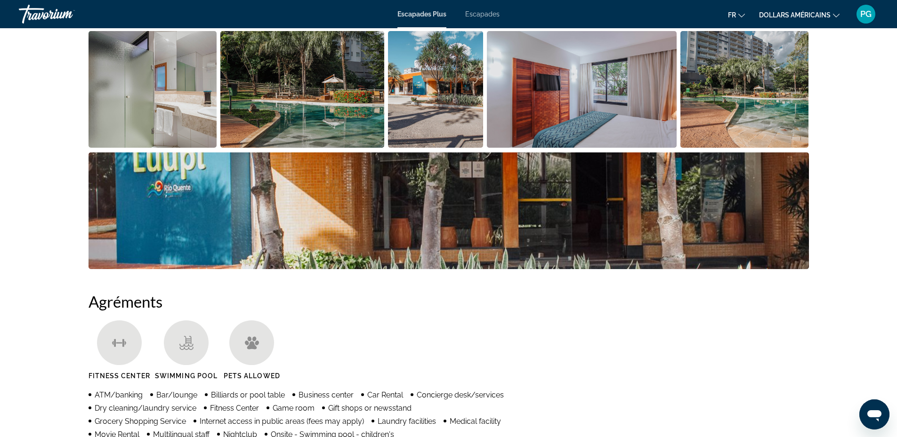
scroll to position [220, 0]
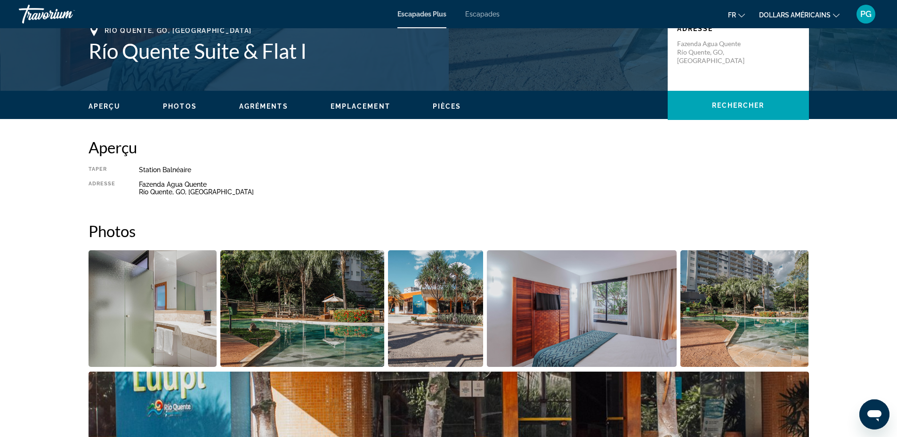
click at [179, 103] on span "Photos" at bounding box center [180, 107] width 34 height 8
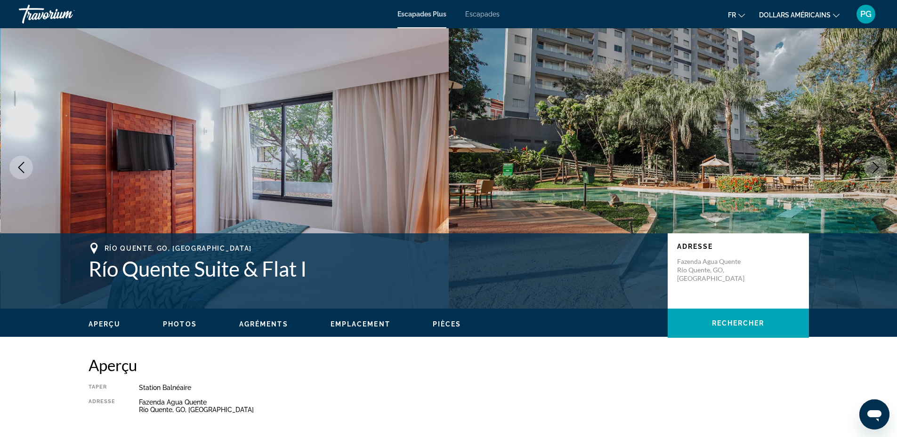
scroll to position [0, 0]
